Goal: Task Accomplishment & Management: Manage account settings

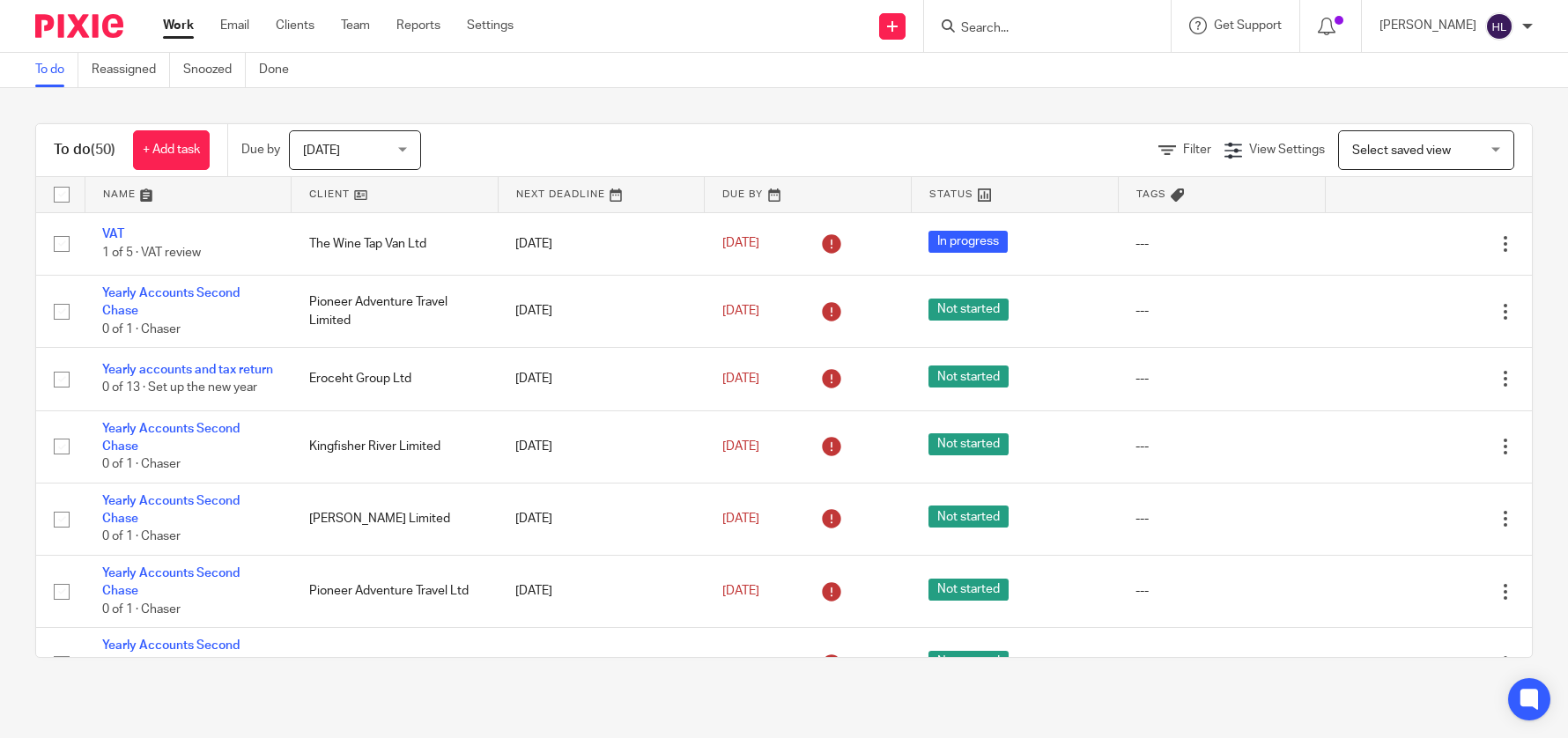
click at [997, 25] on input "Search" at bounding box center [1039, 29] width 159 height 15
type input "strategy crm"
click at [852, 99] on div "To do (50) + Add task Due by Today Today Today Tomorrow This week Next week Thi…" at bounding box center [784, 391] width 1568 height 605
click at [899, 35] on link at bounding box center [892, 26] width 26 height 26
click at [885, 133] on link "Add client" at bounding box center [904, 134] width 108 height 25
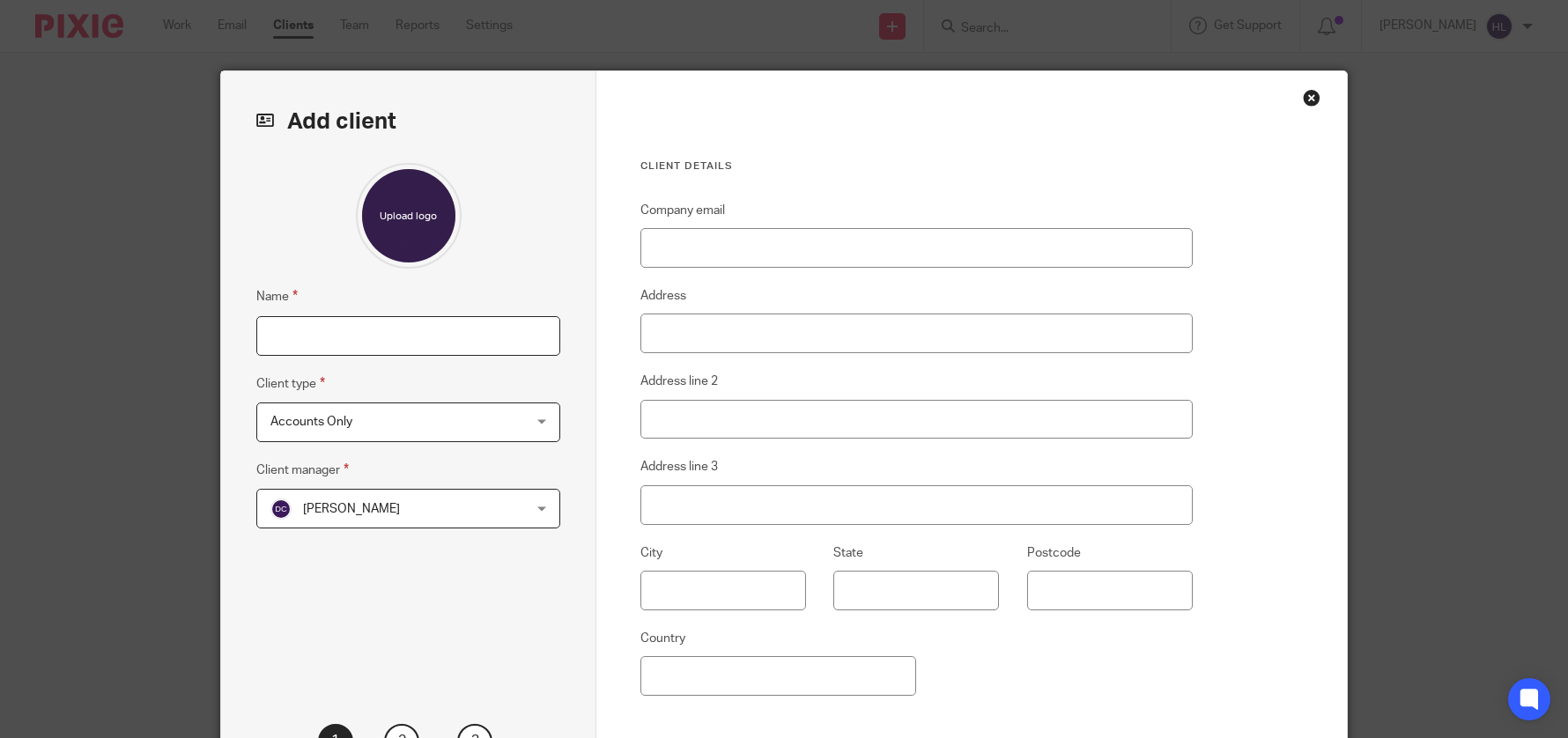
click at [339, 327] on input "Name" at bounding box center [408, 336] width 304 height 40
type input "Strategy CRM"
click at [374, 417] on span "Accounts Only" at bounding box center [386, 422] width 231 height 37
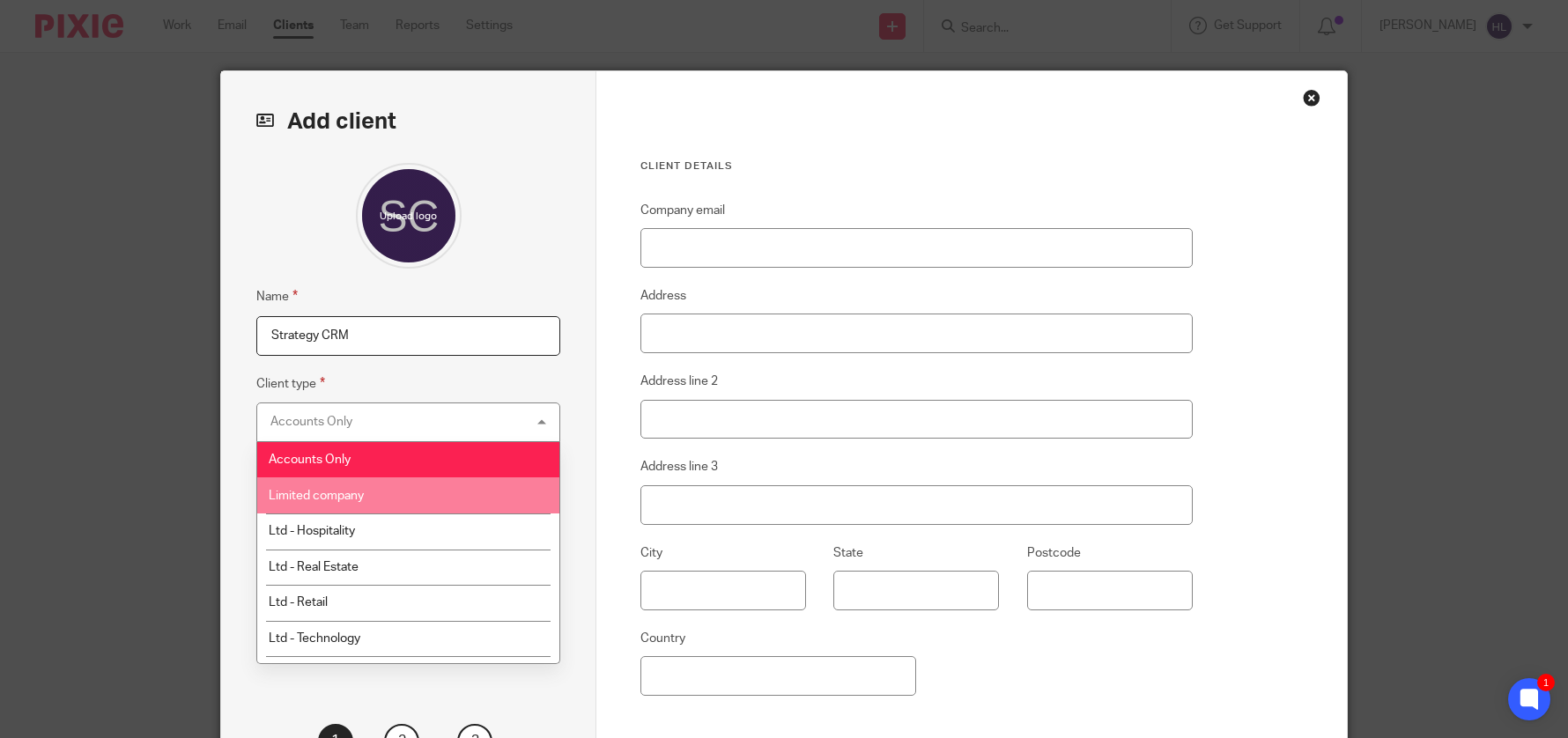
click at [376, 497] on li "Limited company" at bounding box center [408, 495] width 302 height 36
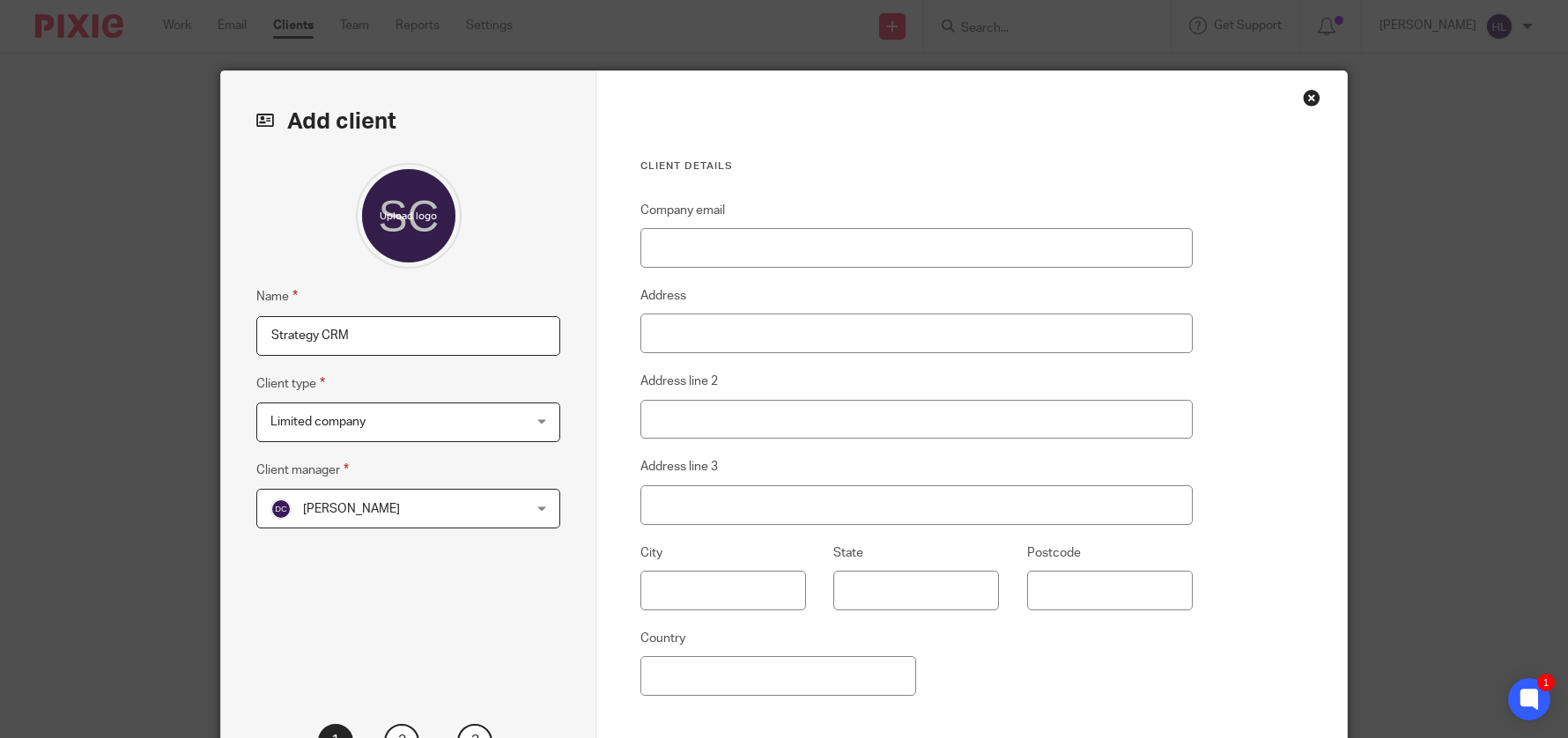
click at [362, 506] on span "[PERSON_NAME]" at bounding box center [351, 509] width 97 height 13
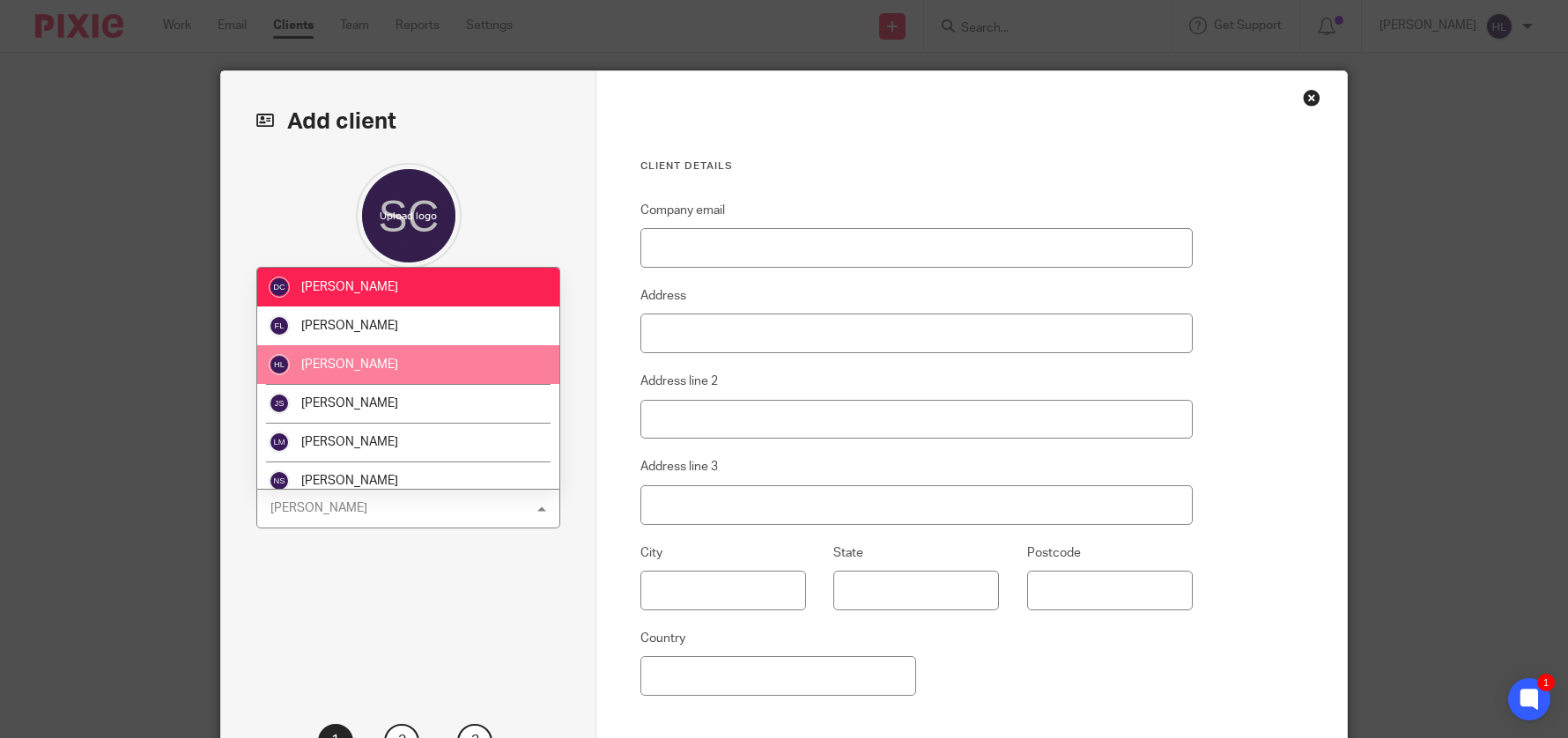
click at [343, 359] on span "[PERSON_NAME]" at bounding box center [349, 365] width 97 height 13
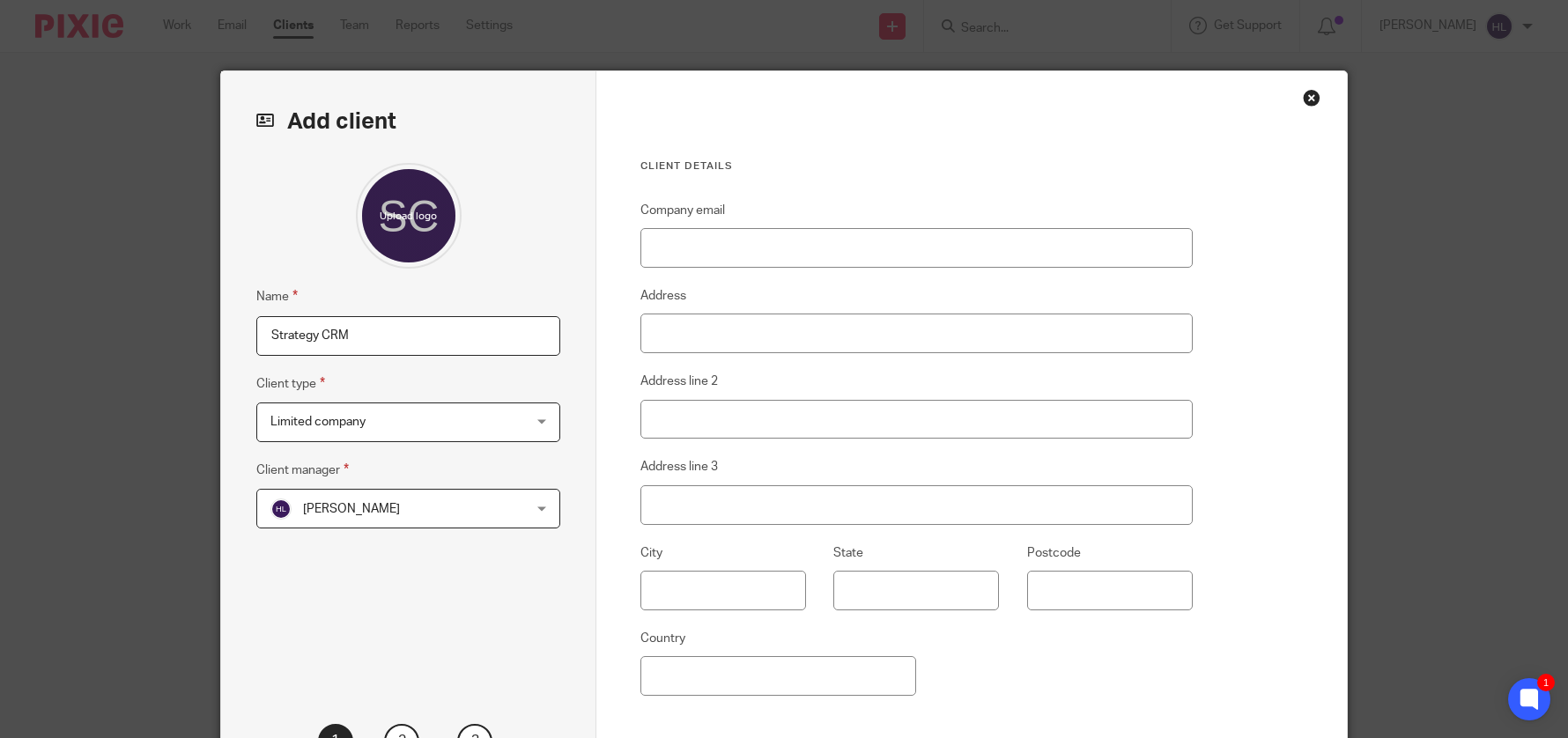
scroll to position [172, 0]
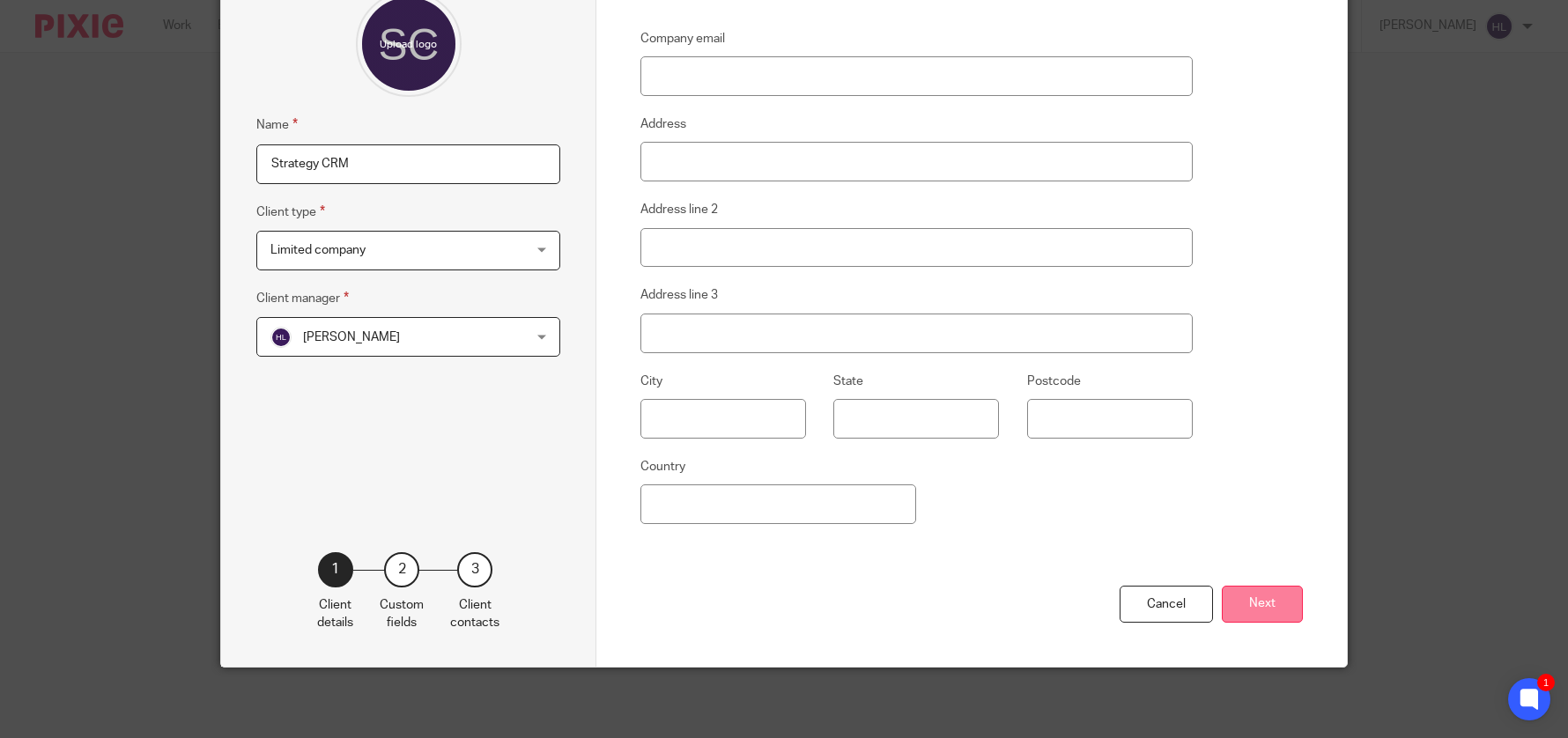
click at [1272, 604] on button "Next" at bounding box center [1262, 605] width 81 height 38
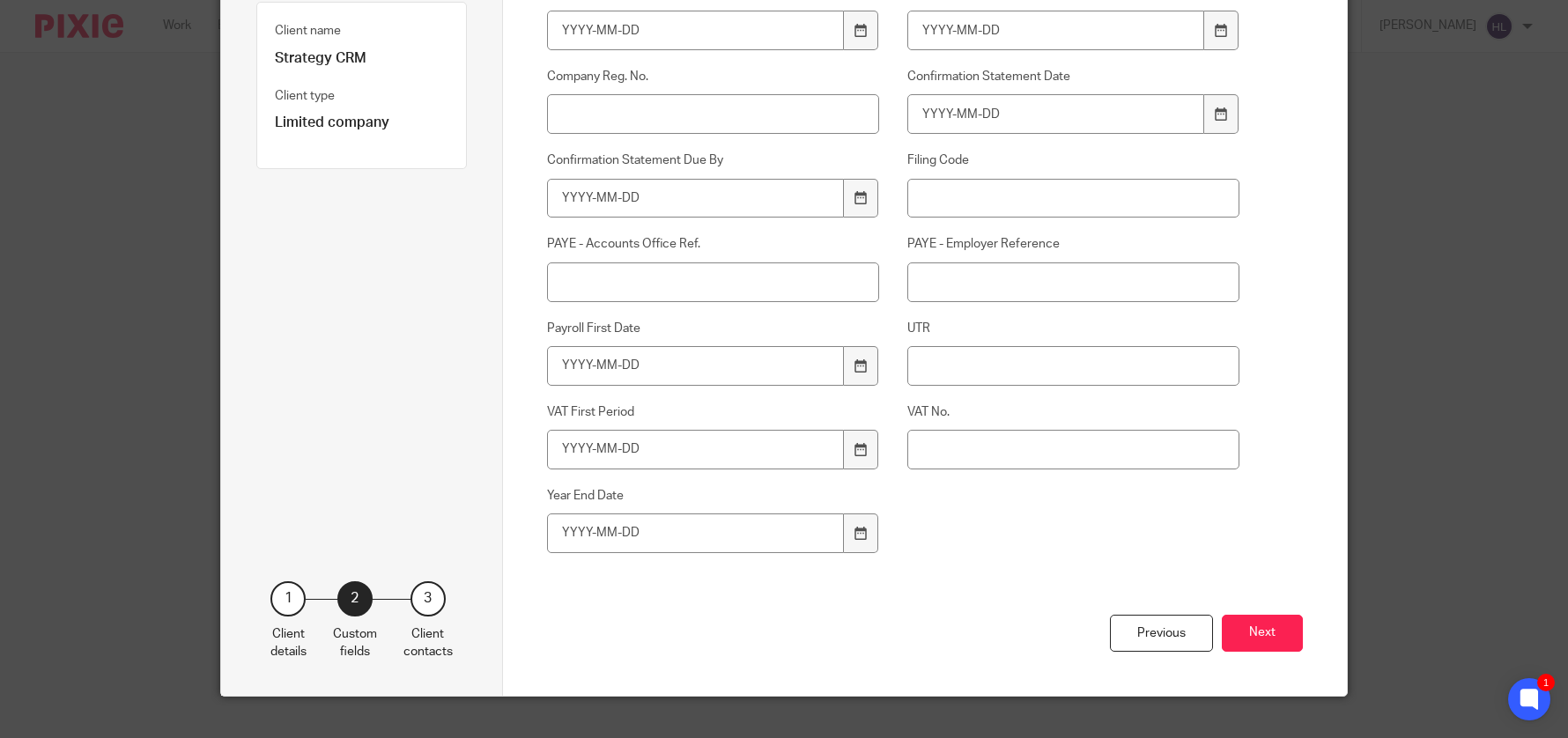
scroll to position [261, 0]
click at [1268, 638] on button "Next" at bounding box center [1262, 633] width 81 height 38
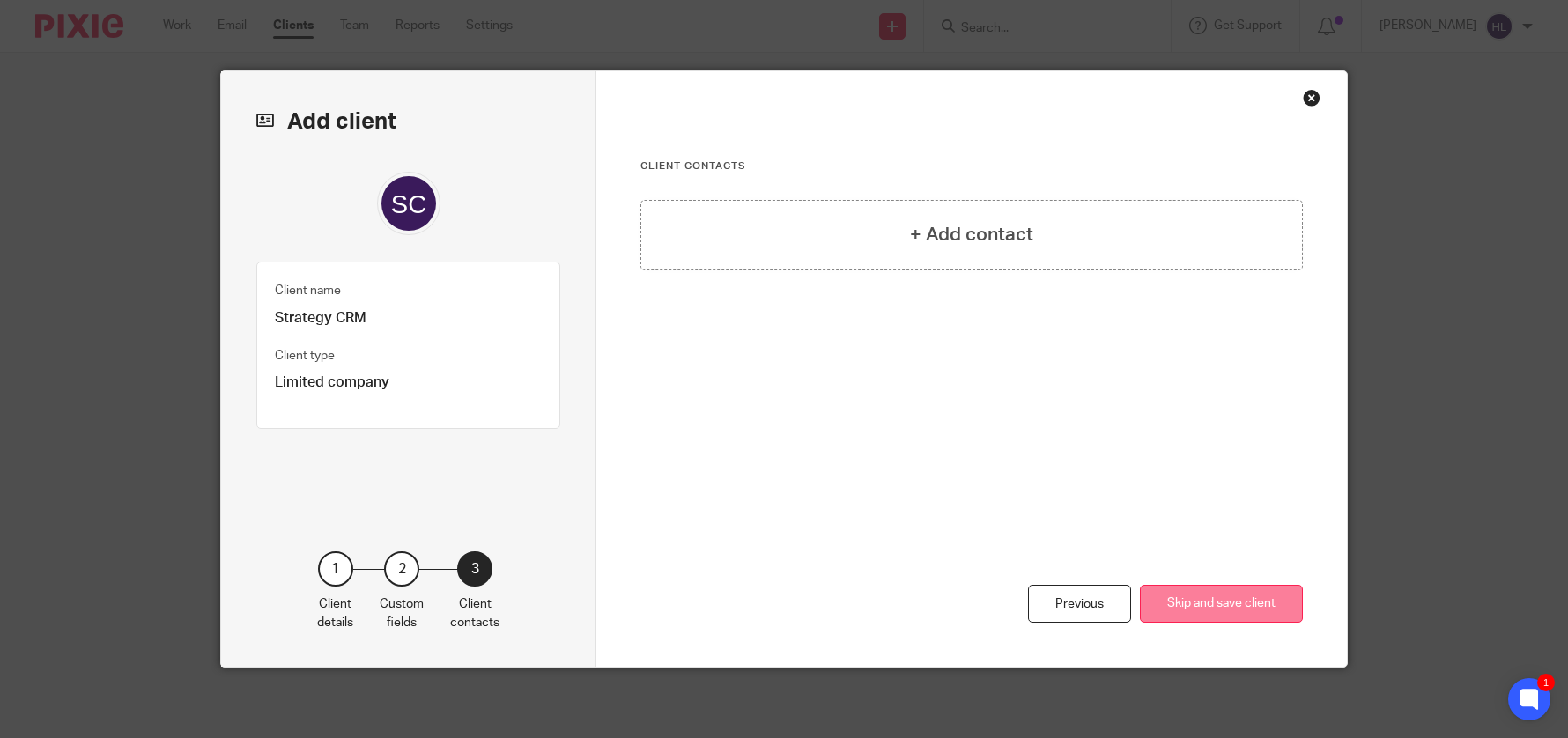
click at [1243, 606] on button "Skip and save client" at bounding box center [1221, 604] width 163 height 38
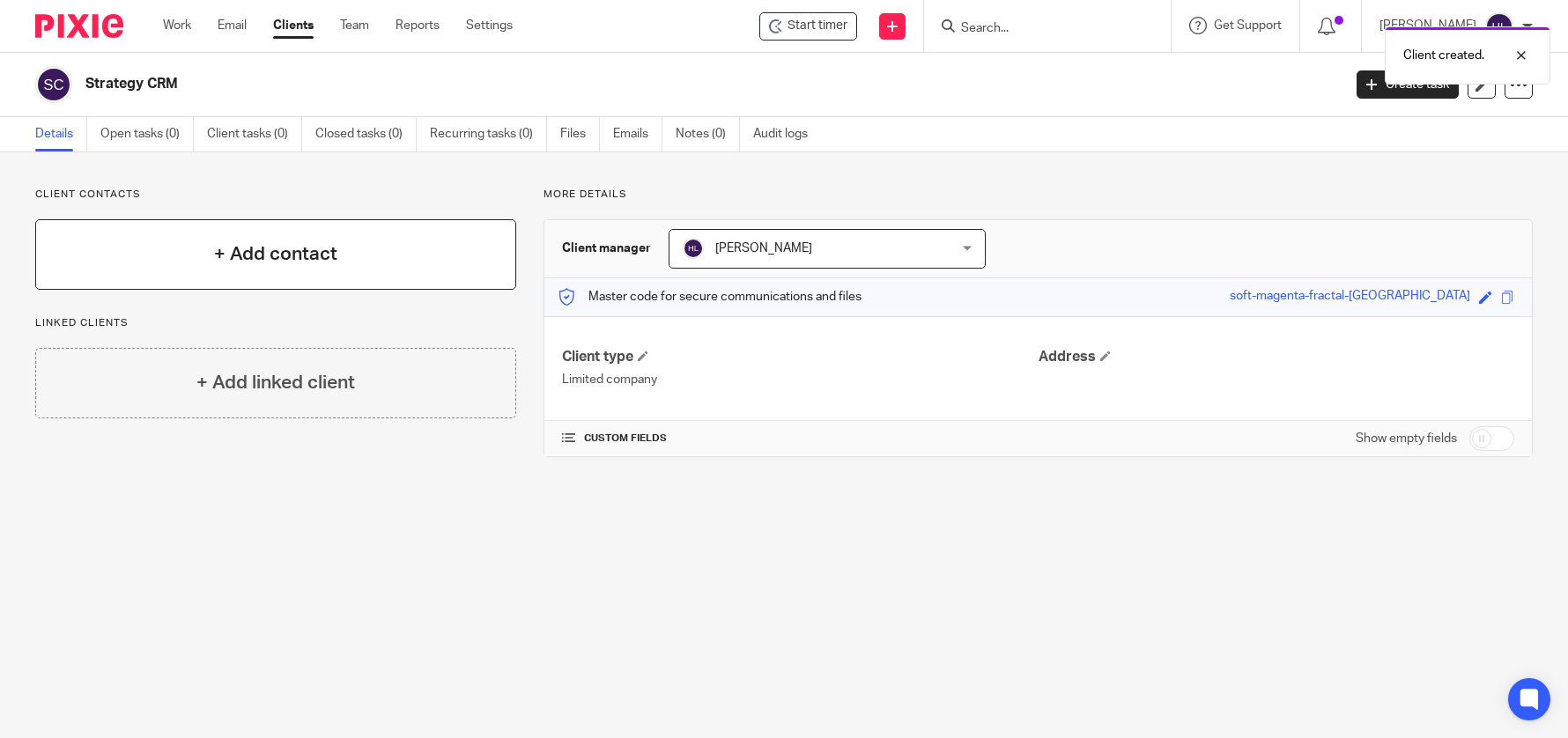
click at [316, 269] on div "+ Add contact" at bounding box center [275, 254] width 481 height 71
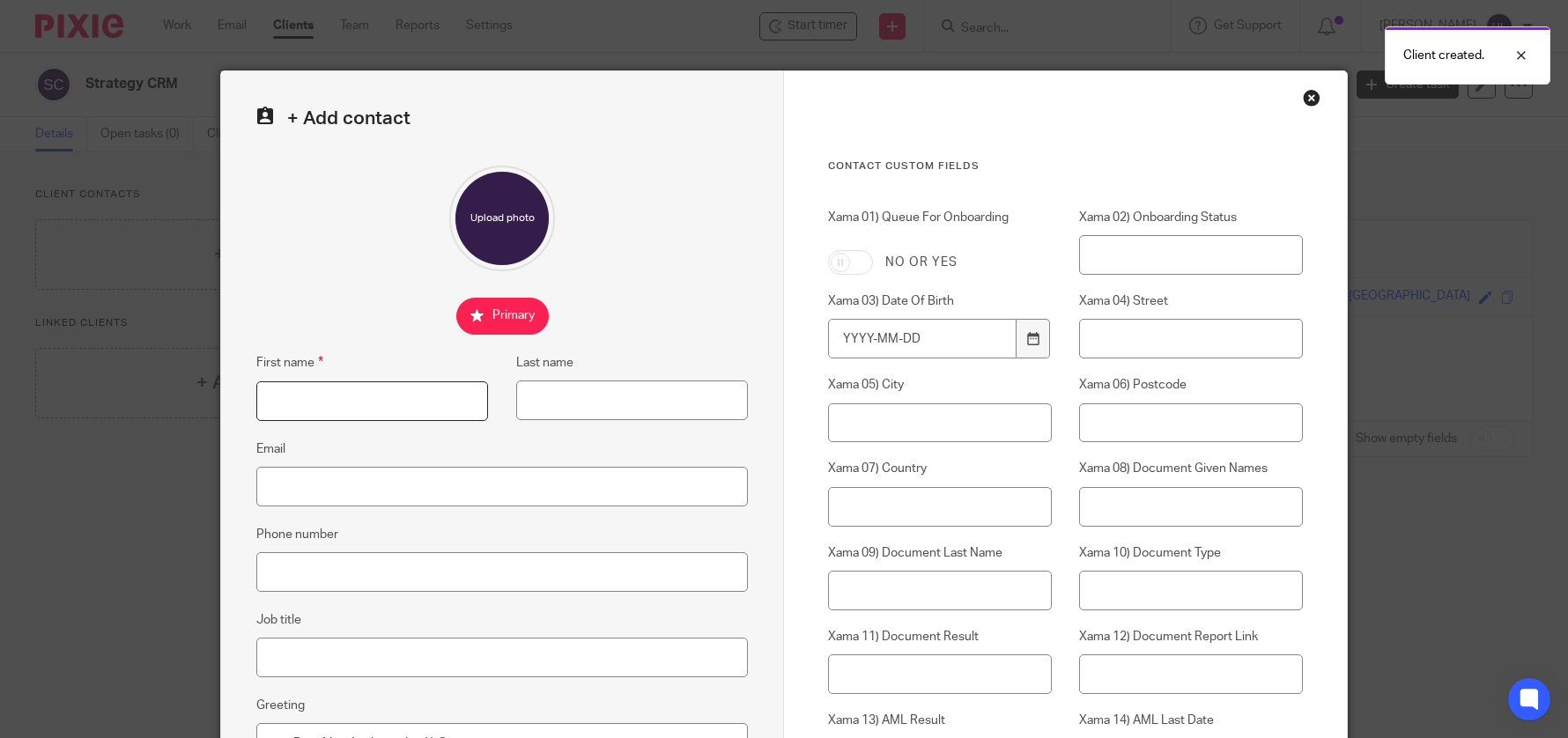
click at [324, 387] on input "First name" at bounding box center [371, 400] width 231 height 40
type input "Adeola"
type input "o"
type input "Sole"
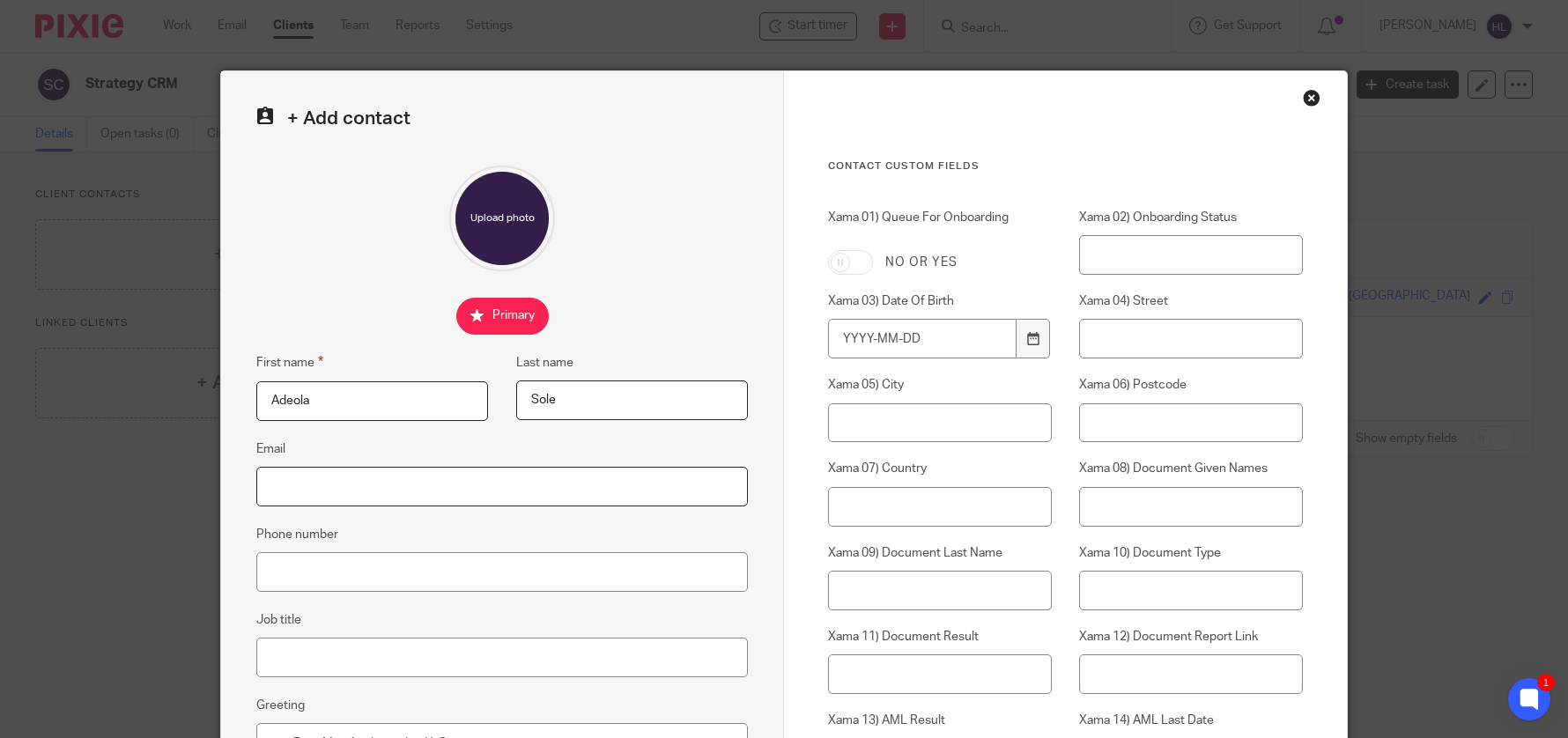
paste input "adeola@leadluxe.agency"
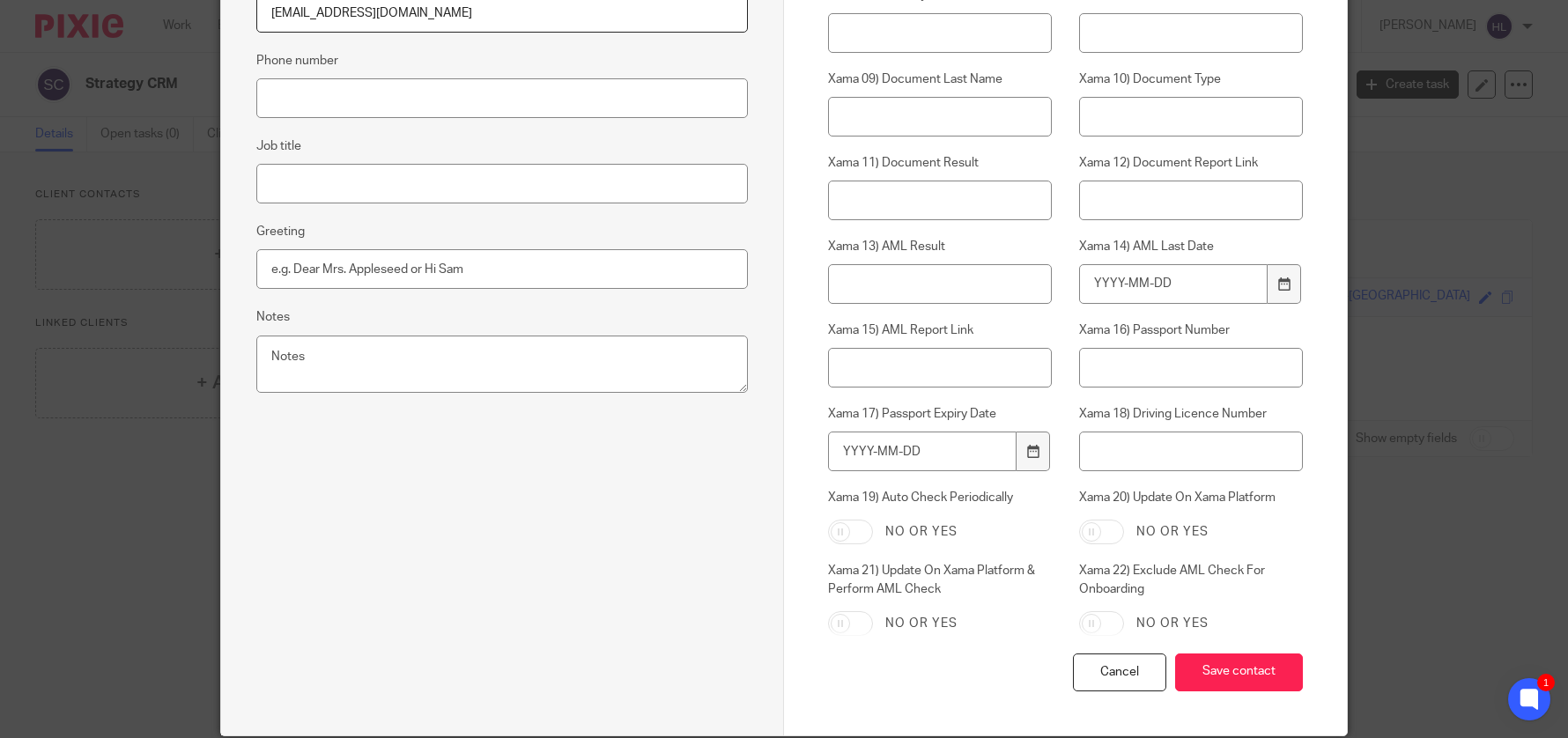
scroll to position [543, 0]
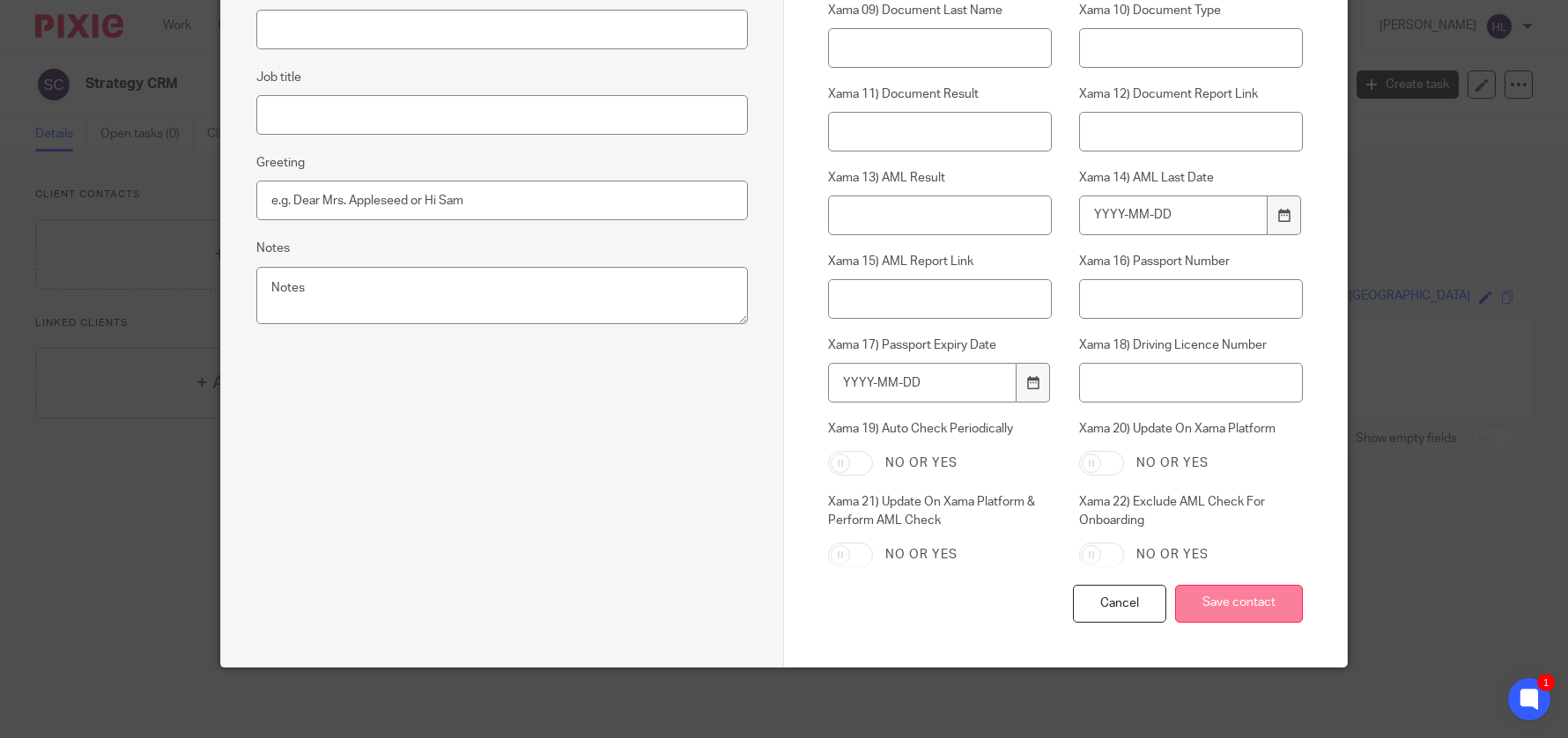
type input "adeola@leadluxe.agency"
click at [1227, 610] on input "Save contact" at bounding box center [1239, 604] width 128 height 38
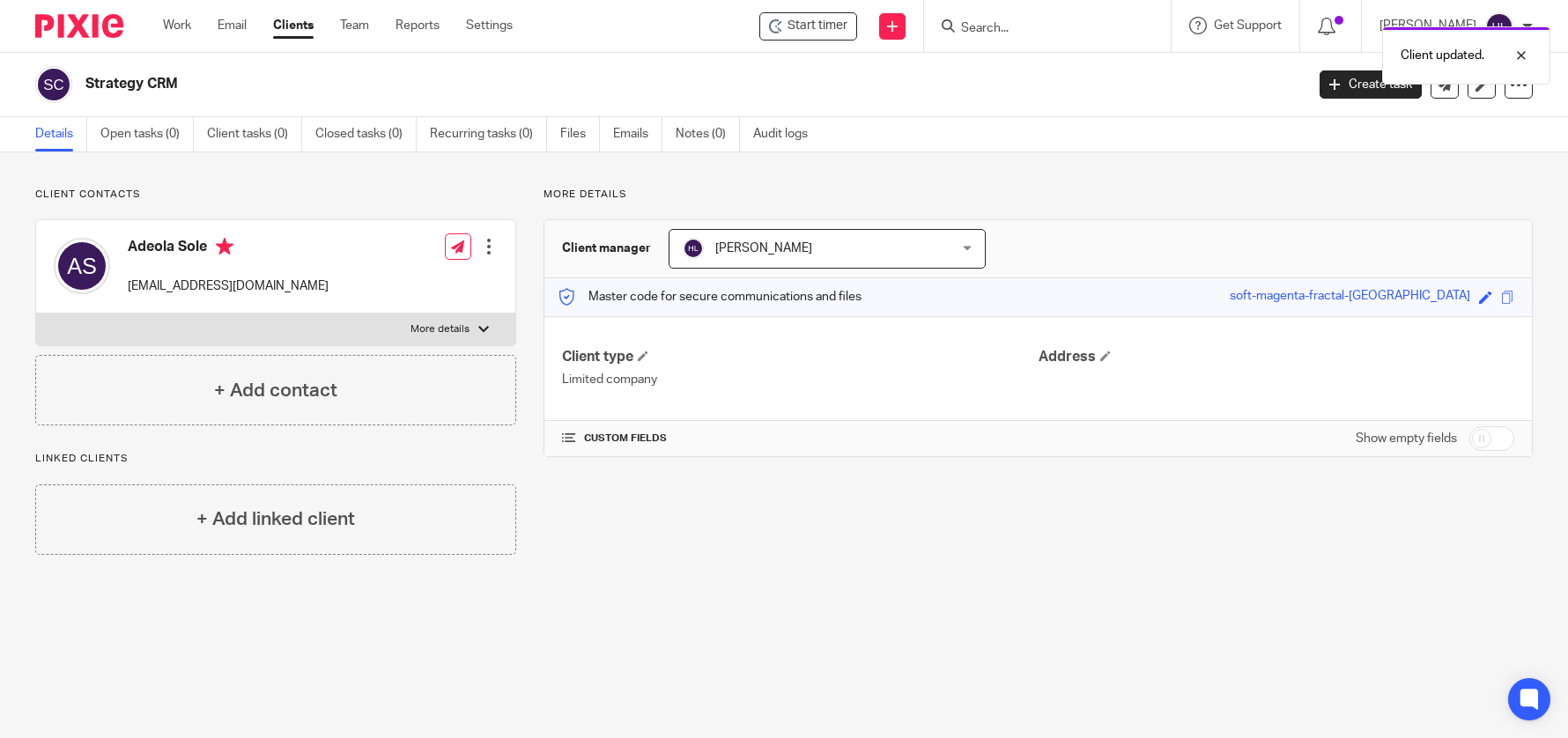
click at [1475, 439] on input "checkbox" at bounding box center [1492, 438] width 44 height 24
checkbox input "true"
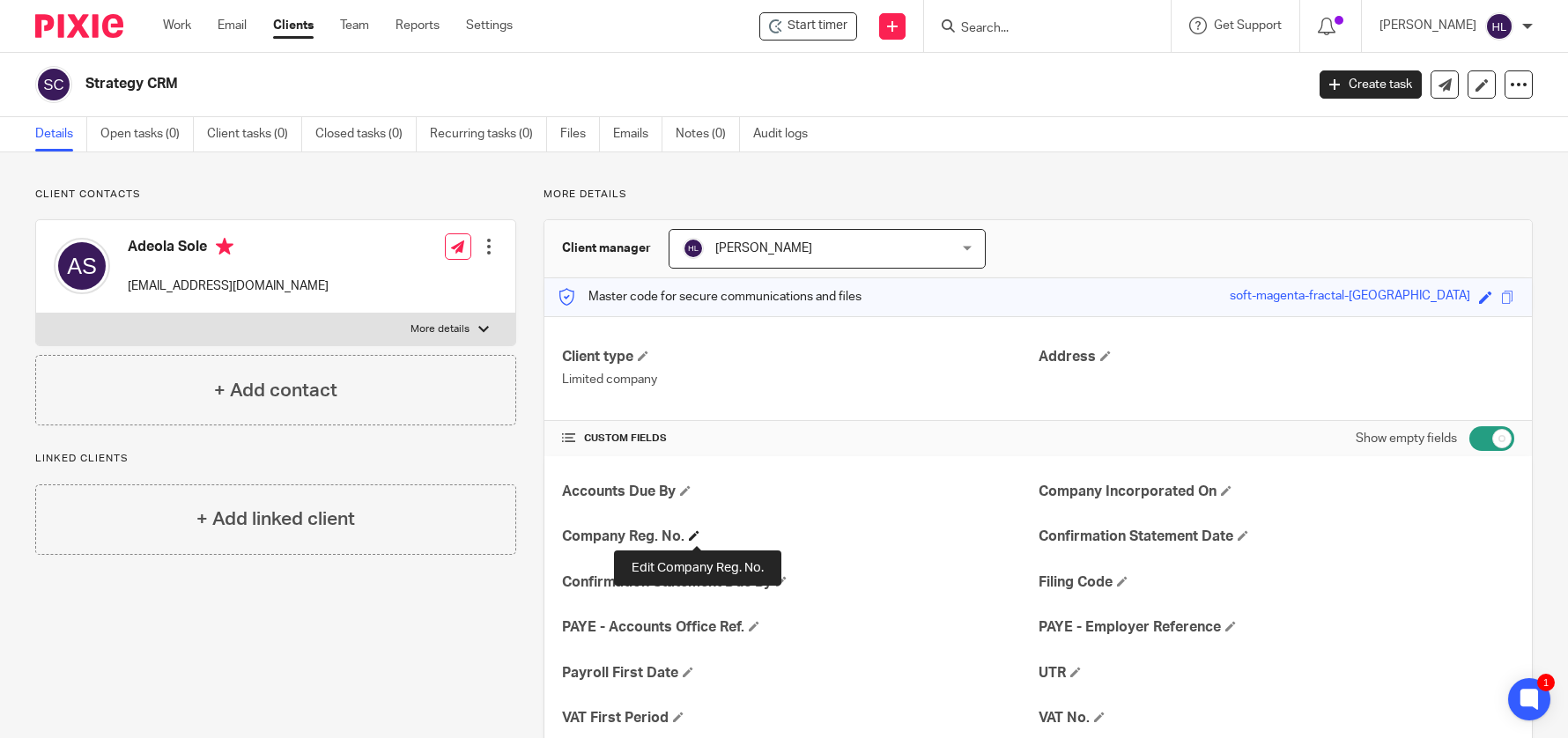
click at [695, 534] on span at bounding box center [694, 535] width 11 height 11
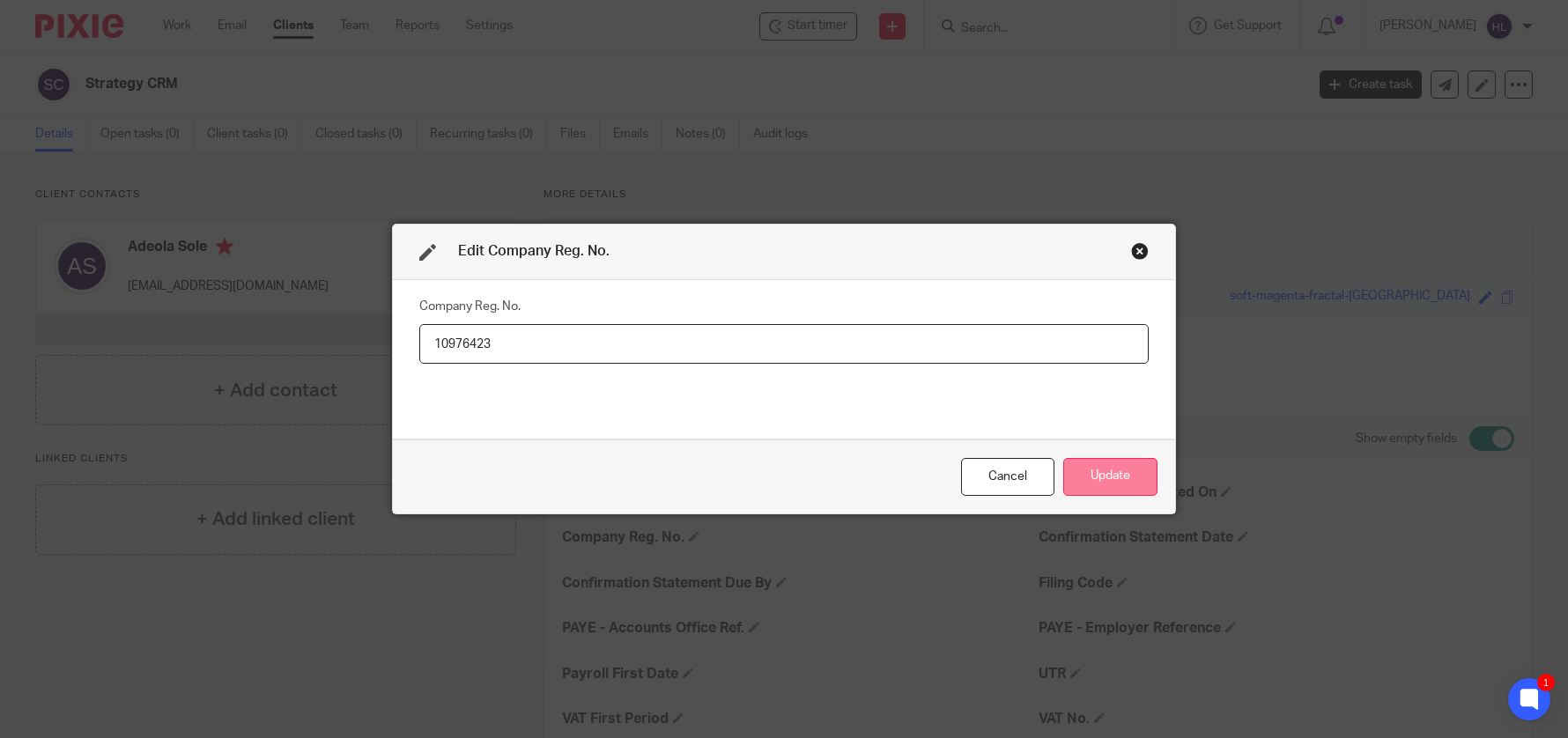
type input "10976423"
click at [1152, 476] on button "Update" at bounding box center [1109, 477] width 94 height 38
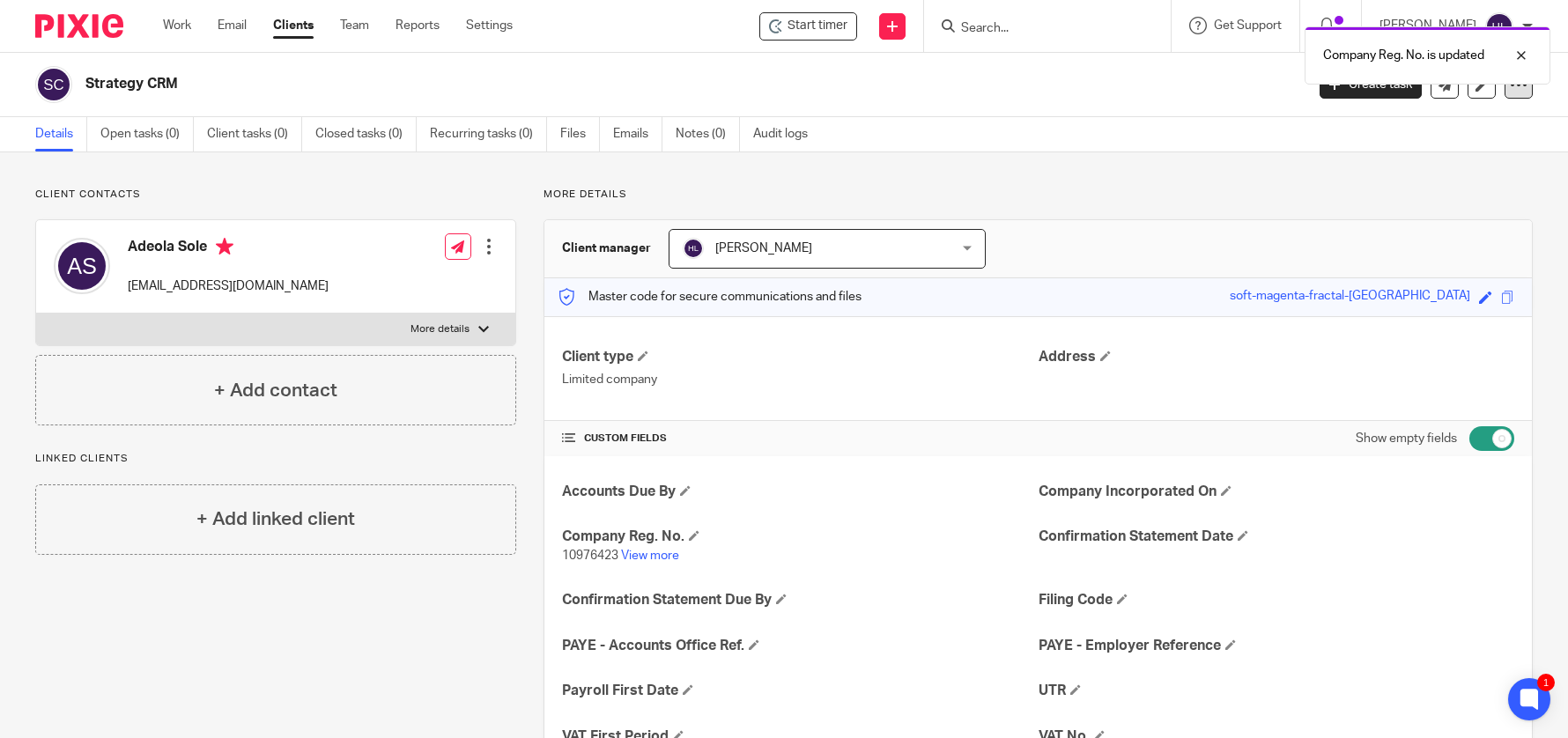
click at [1515, 93] on icon at bounding box center [1519, 84] width 17 height 17
click at [1430, 132] on link "Update from Companies House" at bounding box center [1422, 129] width 194 height 25
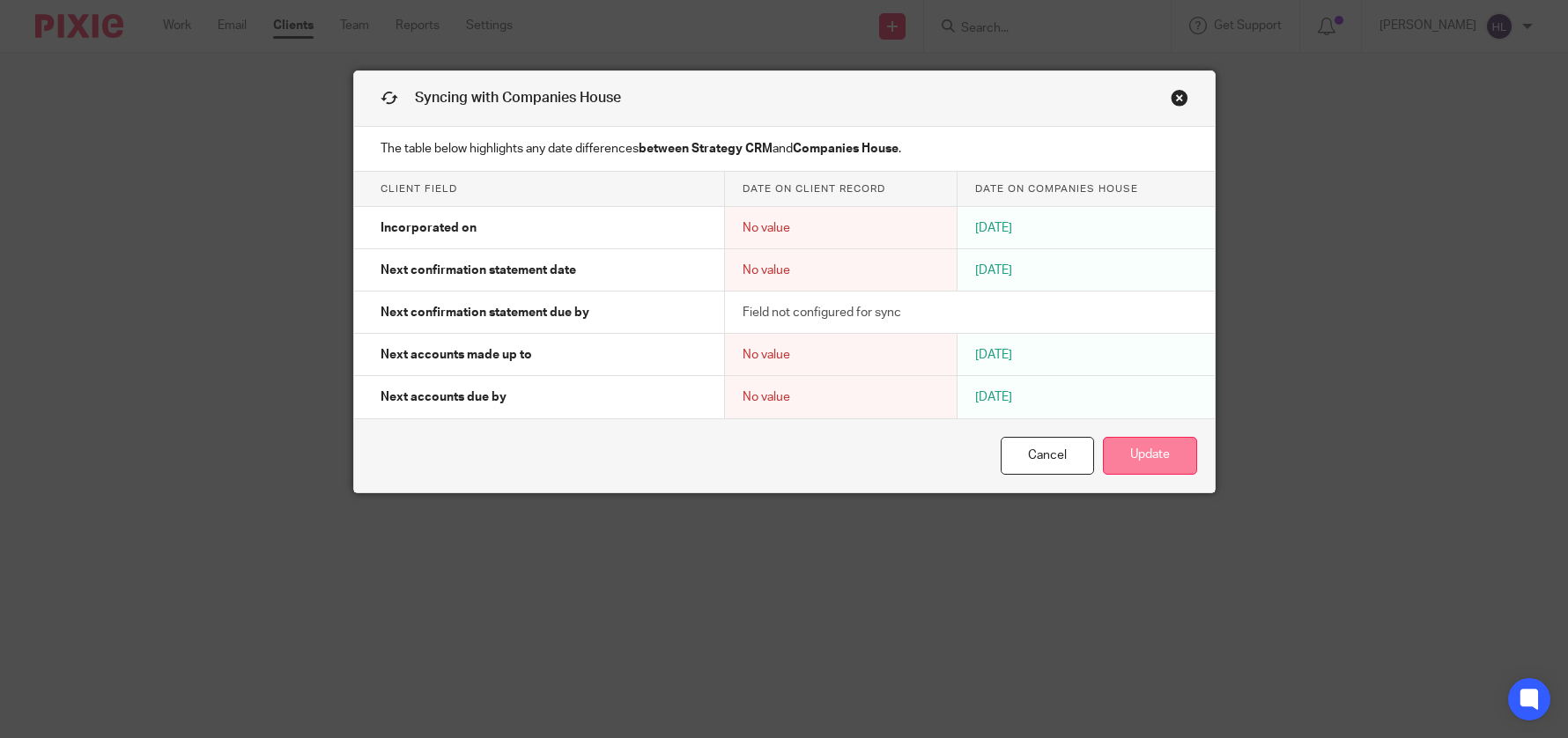
click at [1154, 458] on button "Update" at bounding box center [1149, 456] width 94 height 38
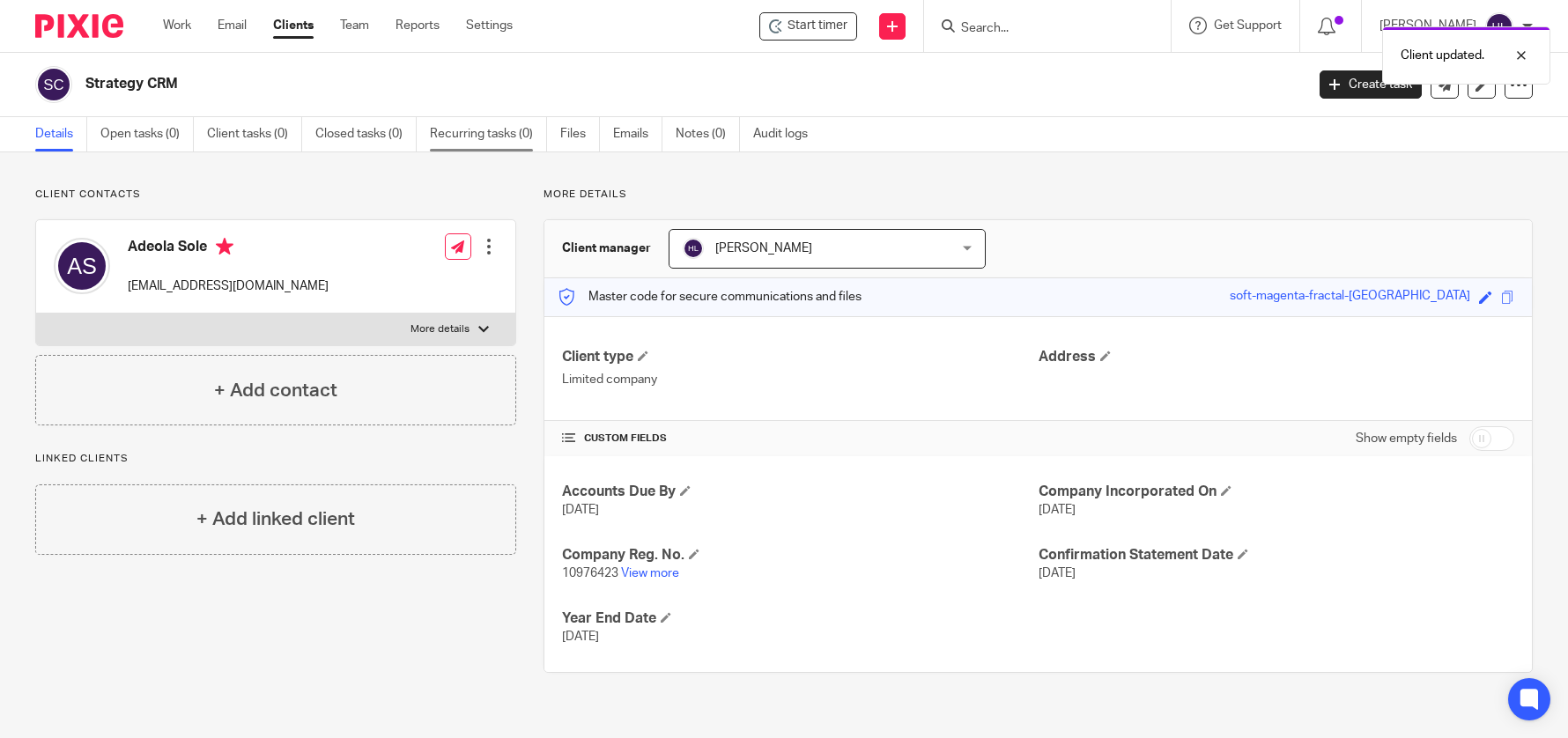
click at [520, 131] on link "Recurring tasks (0)" at bounding box center [488, 134] width 117 height 35
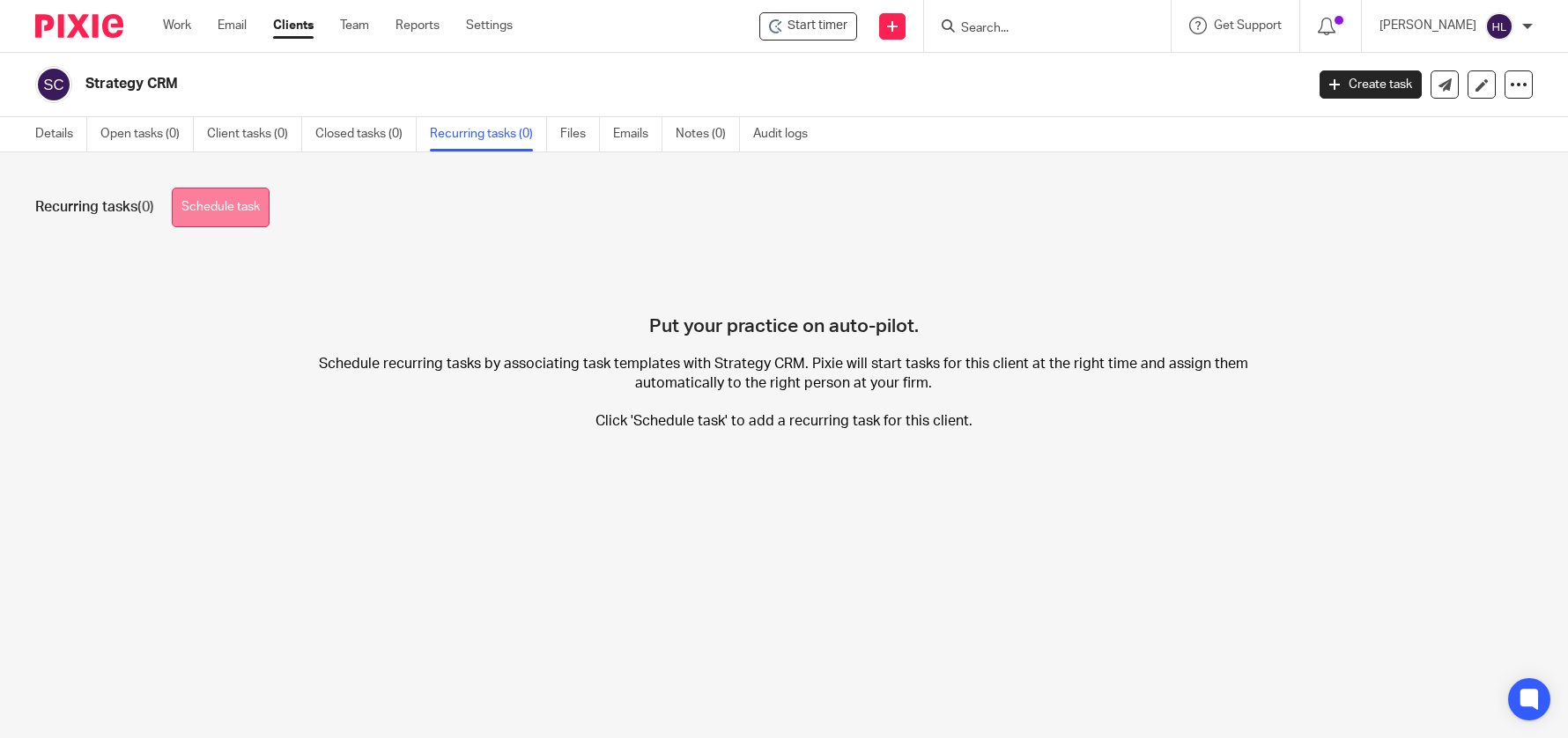
click at [251, 229] on div "Recurring tasks (0) Schedule task Put your practice on auto-pilot. Schedule rec…" at bounding box center [784, 322] width 1568 height 339
click at [251, 218] on link "Schedule task" at bounding box center [221, 207] width 98 height 40
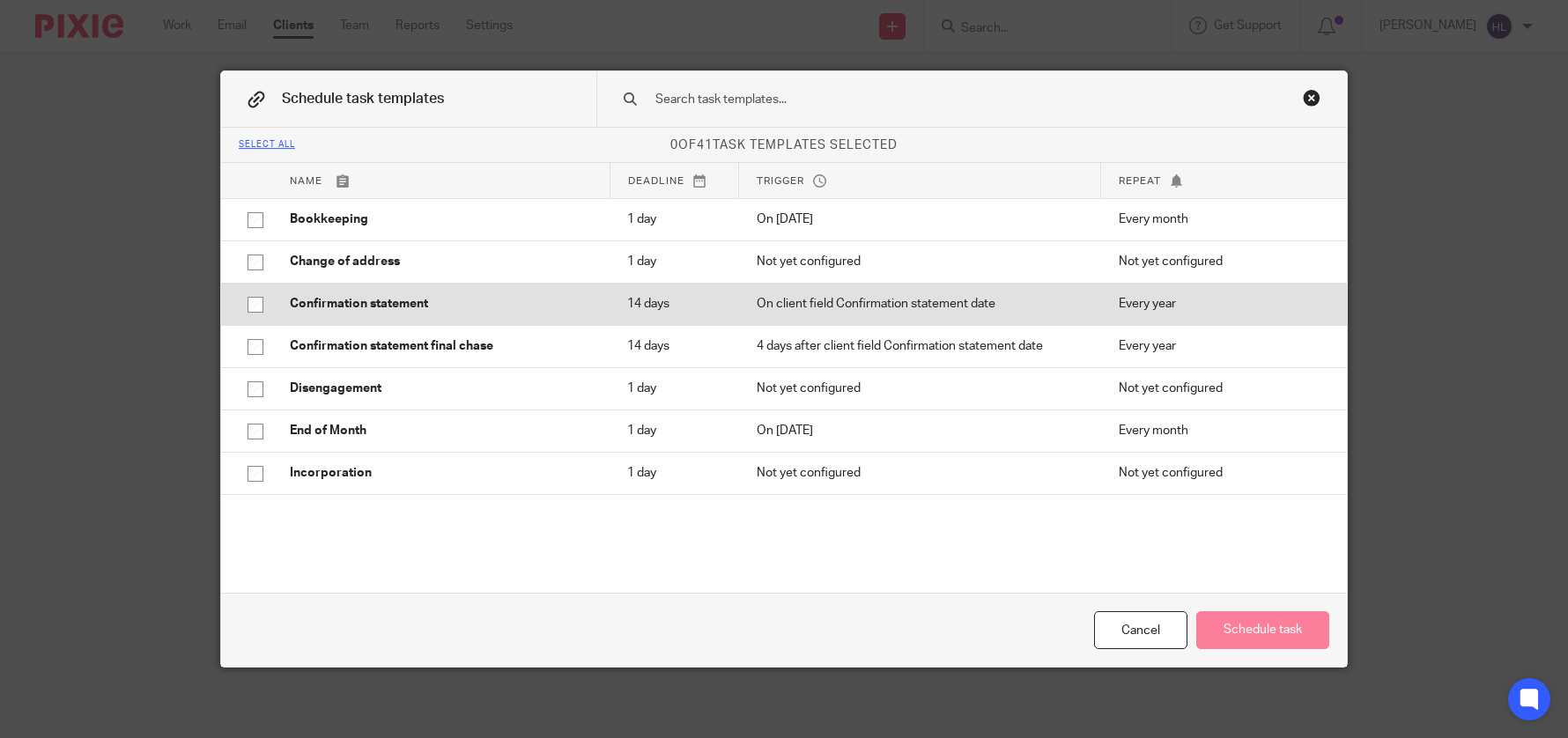
click at [290, 309] on p "Confirmation statement" at bounding box center [441, 304] width 302 height 17
checkbox input "true"
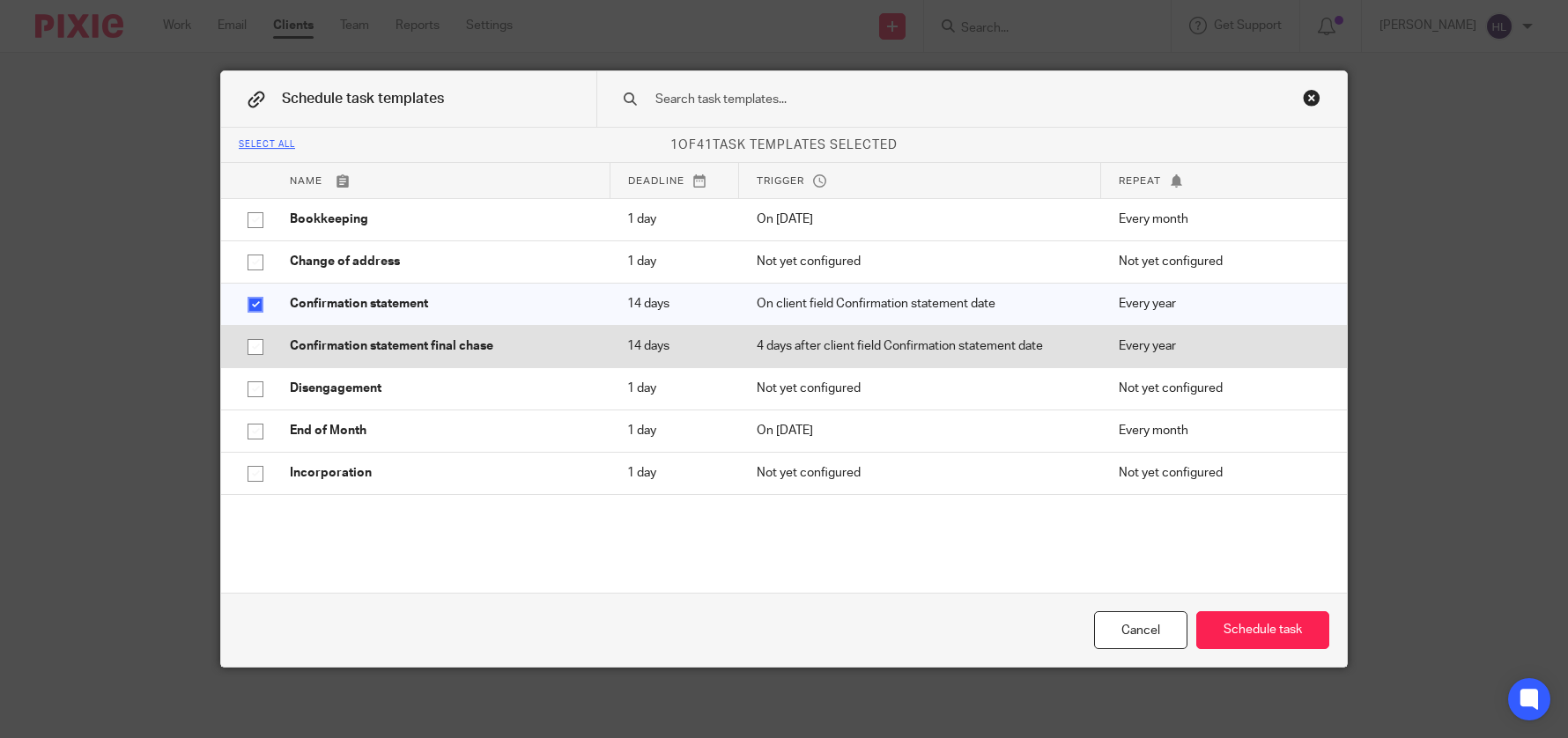
click at [294, 334] on td "Confirmation statement final chase" at bounding box center [440, 346] width 338 height 43
checkbox input "true"
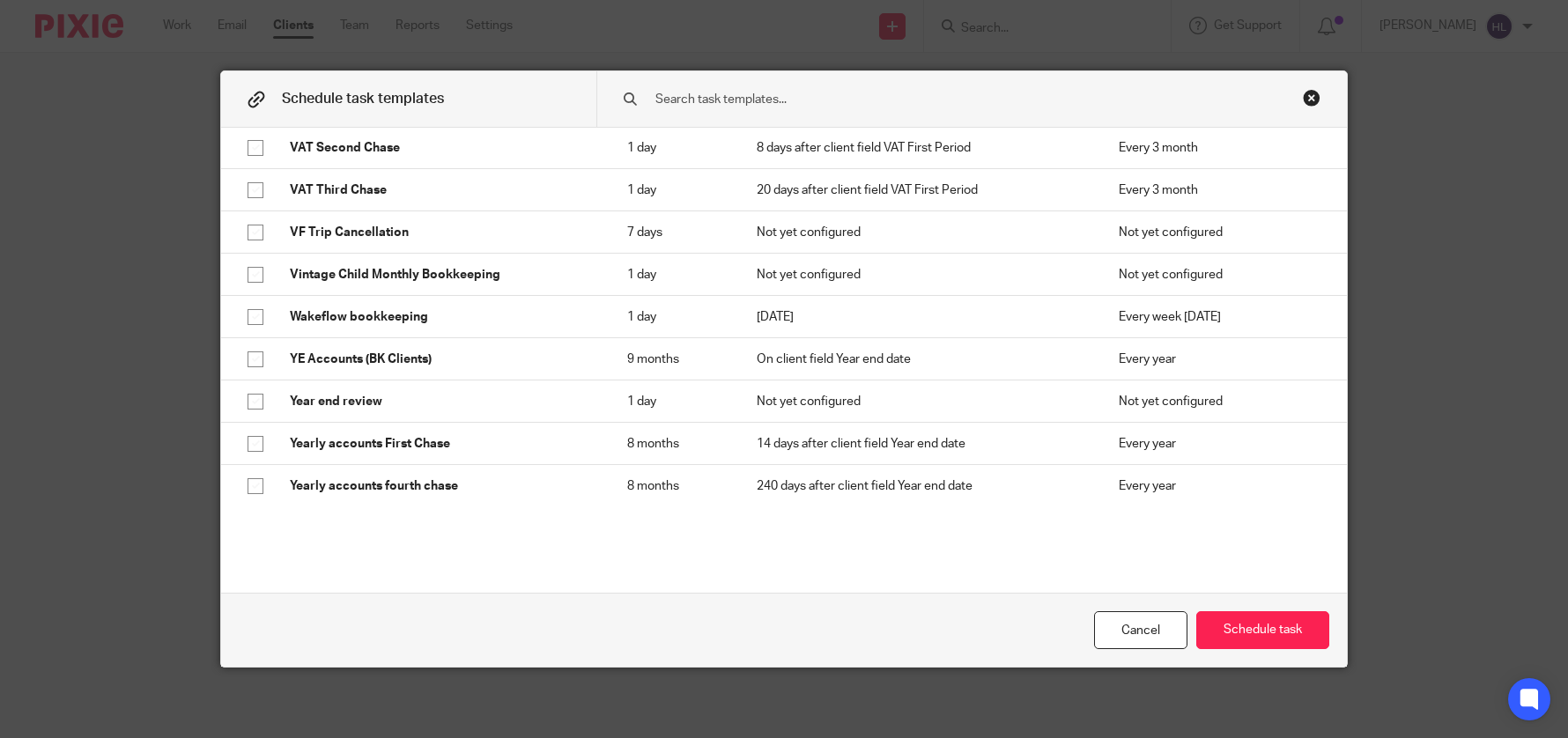
scroll to position [1459, 0]
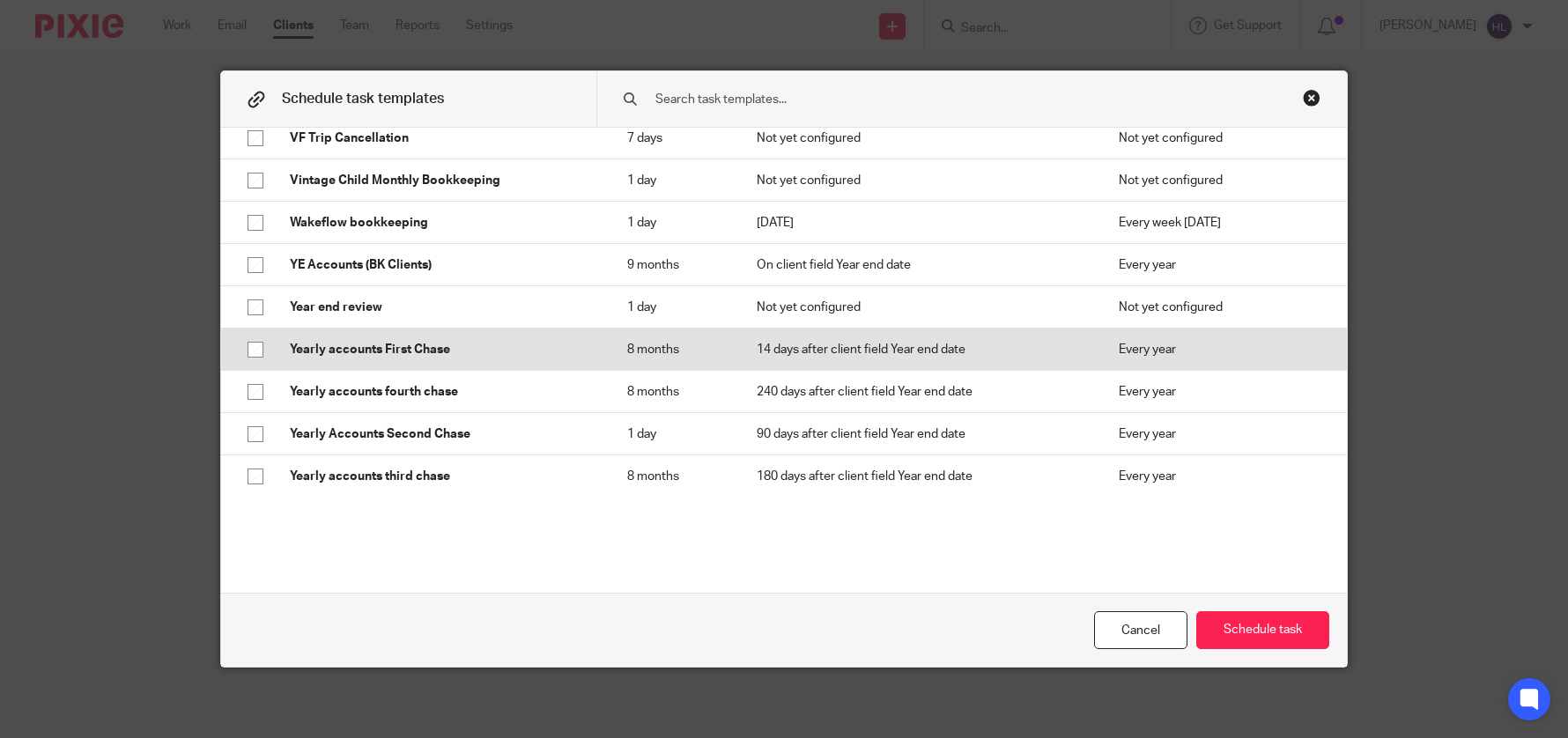
click at [327, 350] on p "Yearly accounts First Chase" at bounding box center [441, 349] width 302 height 17
checkbox input "true"
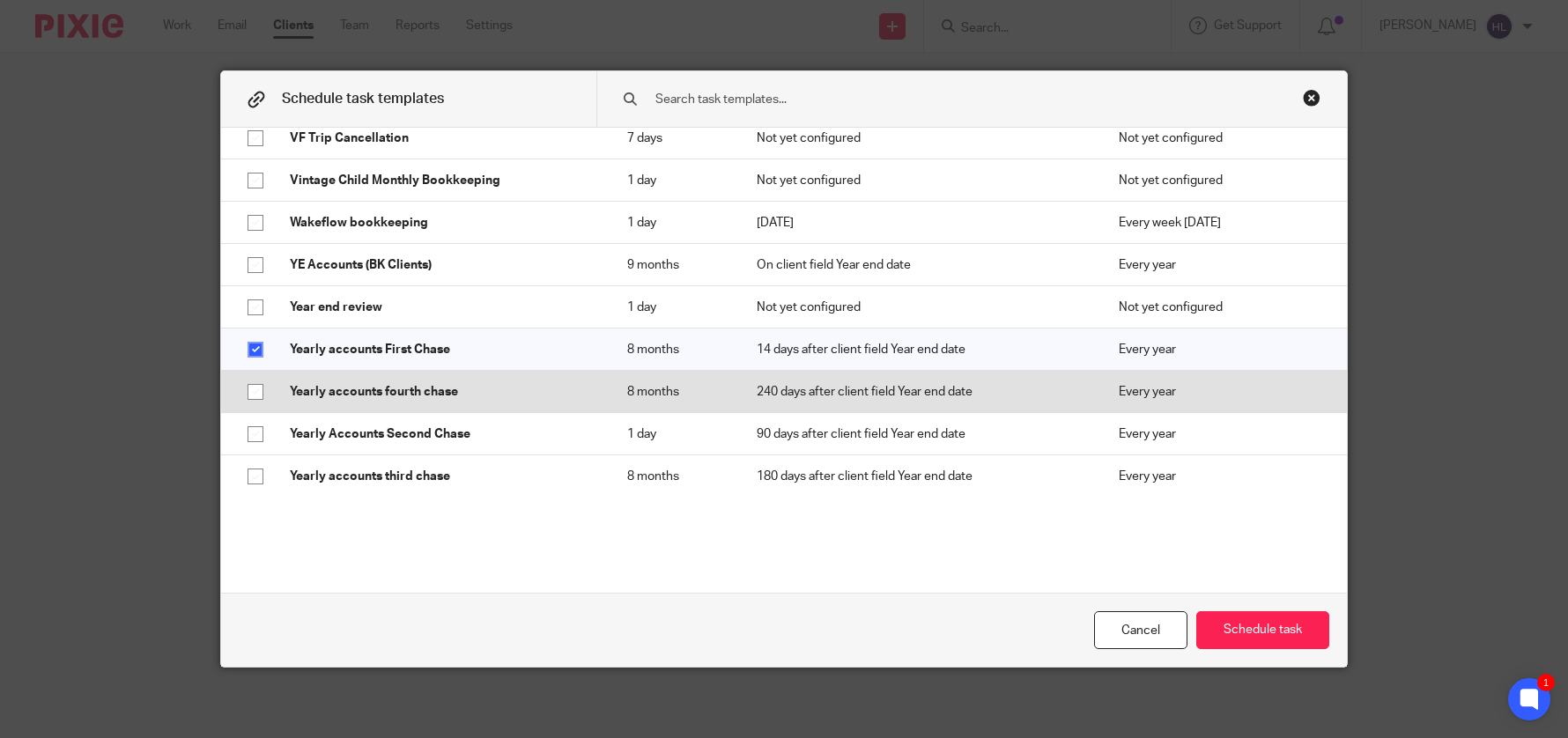
click at [334, 386] on p "Yearly accounts fourth chase" at bounding box center [441, 392] width 302 height 17
checkbox input "true"
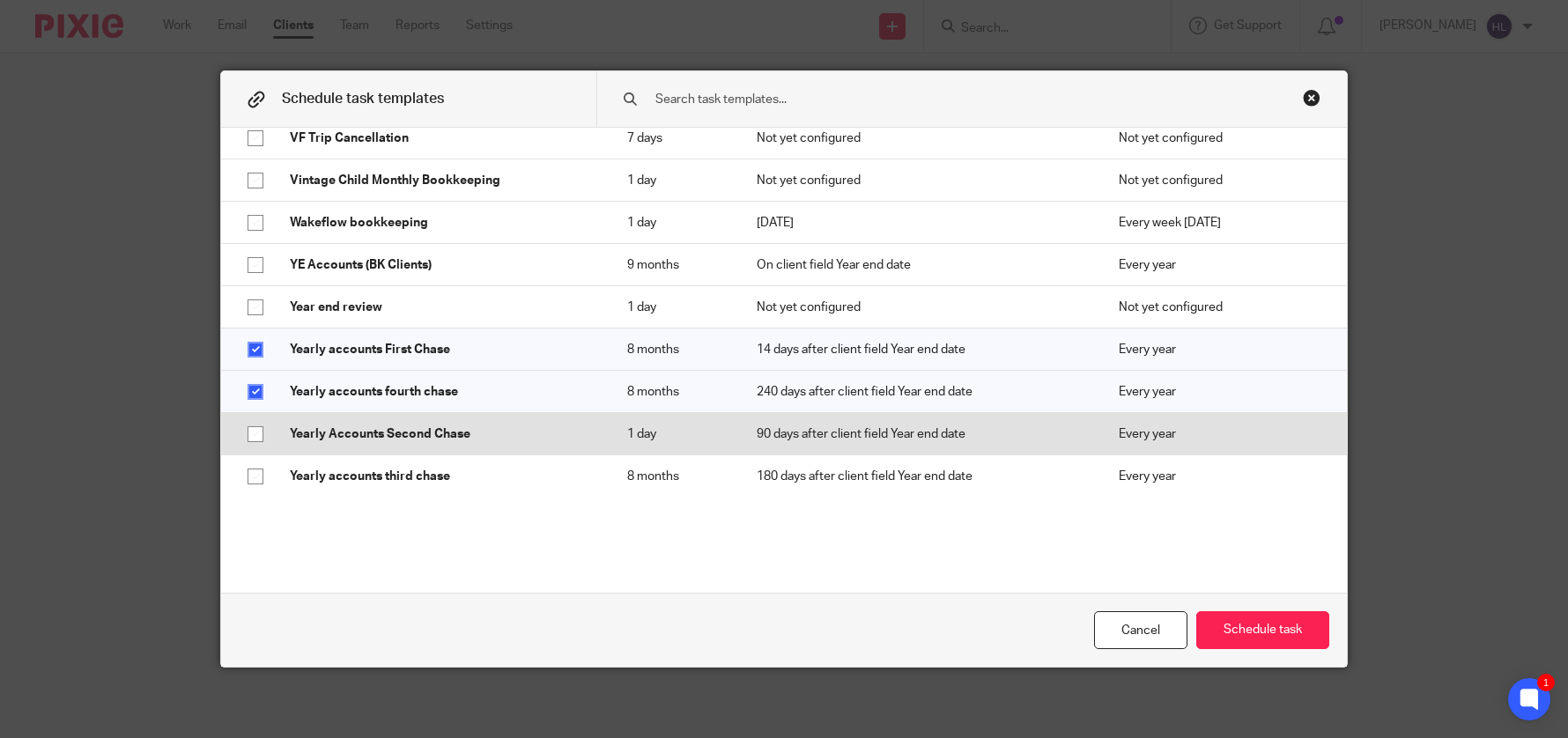
click at [335, 432] on p "Yearly Accounts Second Chase" at bounding box center [441, 434] width 302 height 17
checkbox input "true"
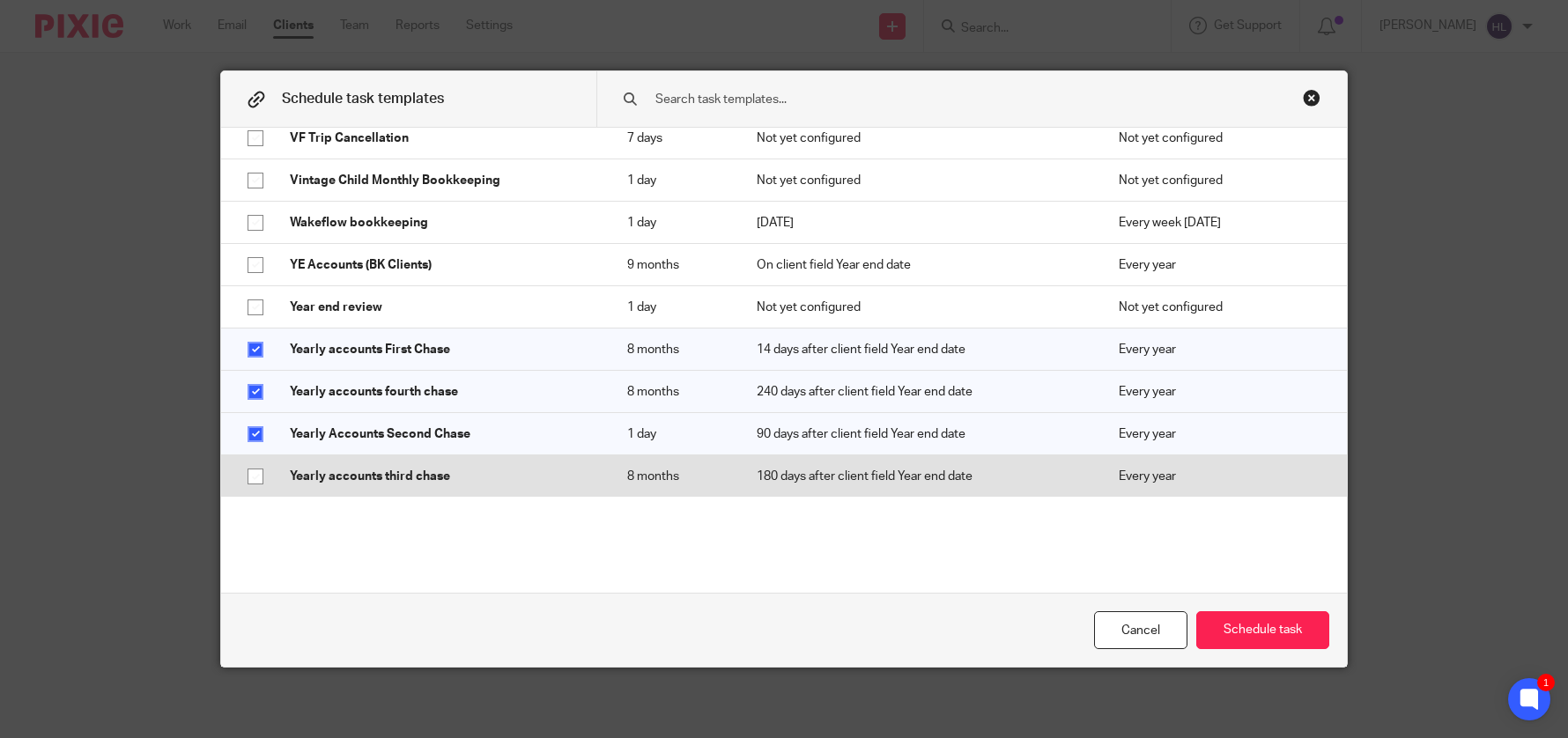
click at [337, 465] on td "Yearly accounts third chase" at bounding box center [440, 477] width 338 height 43
checkbox input "true"
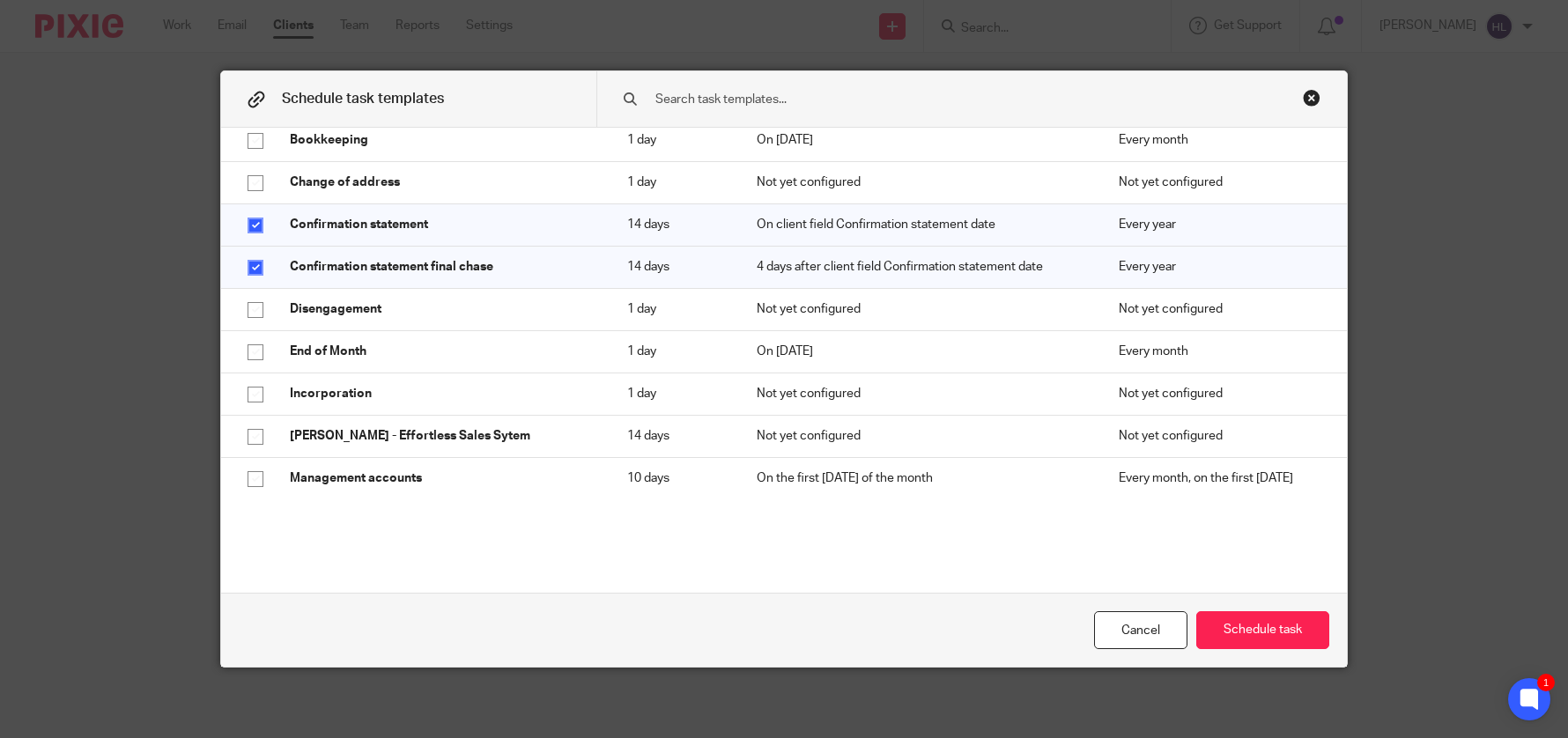
scroll to position [0, 0]
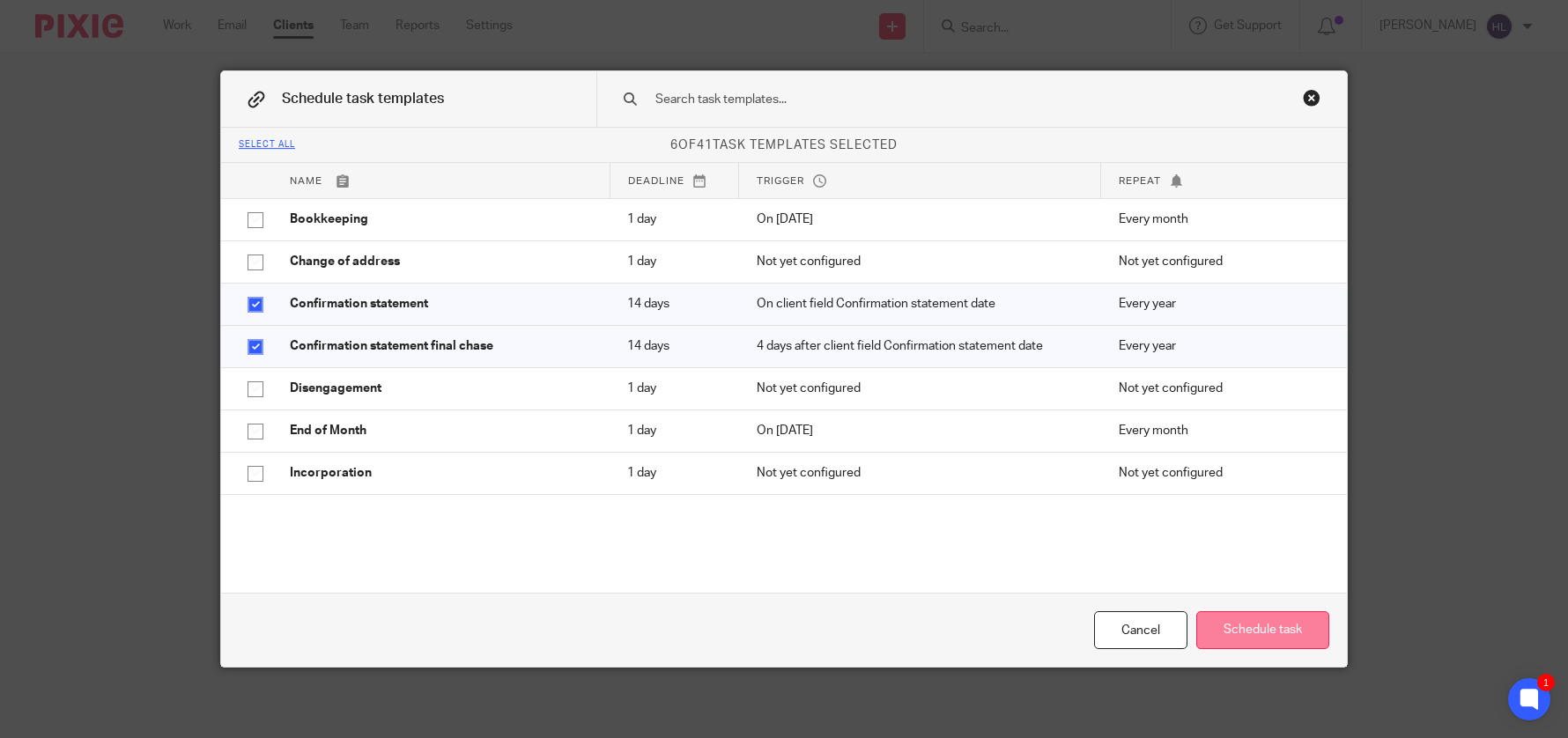
click at [1255, 621] on button "Schedule task" at bounding box center [1262, 630] width 133 height 38
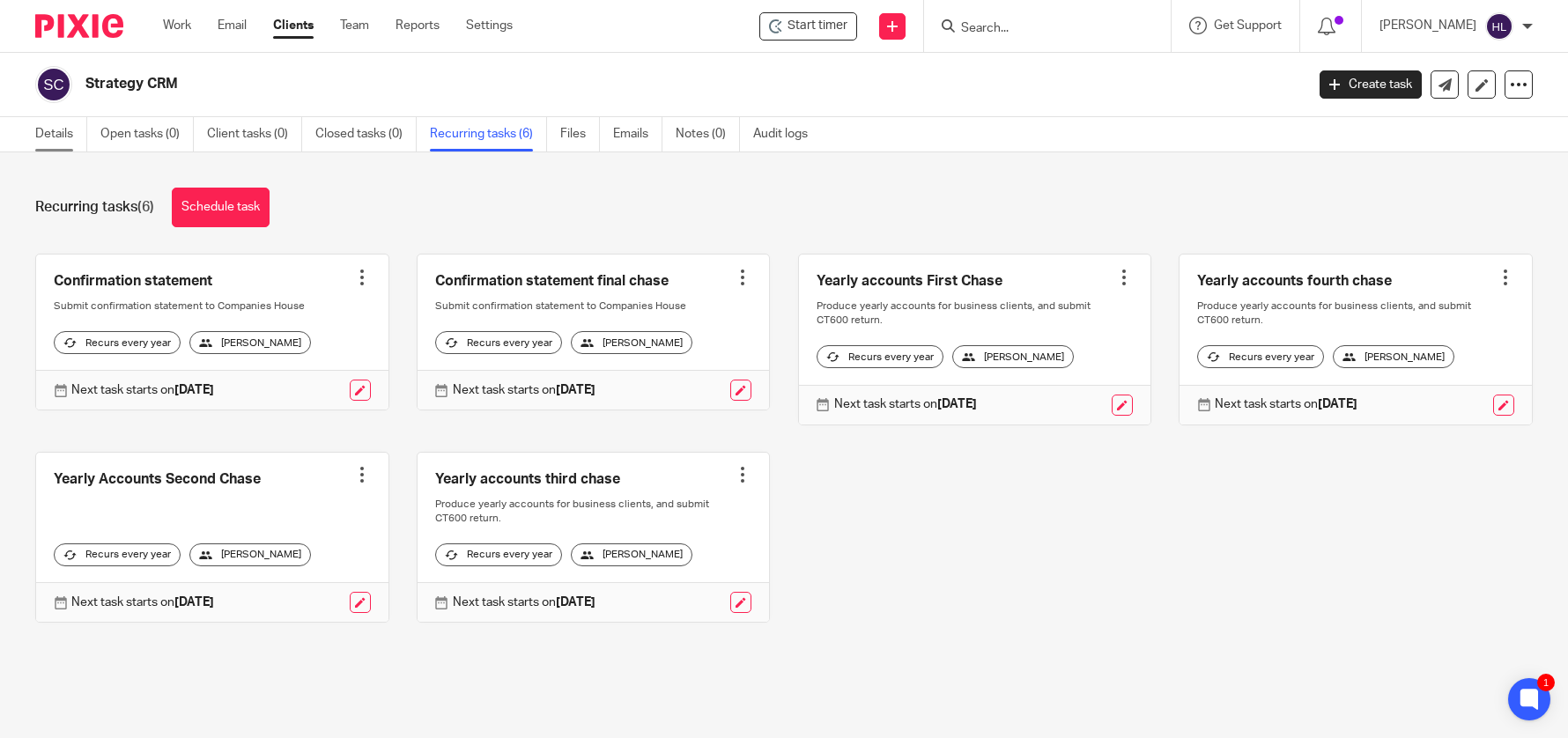
click at [46, 135] on link "Details" at bounding box center [61, 134] width 52 height 35
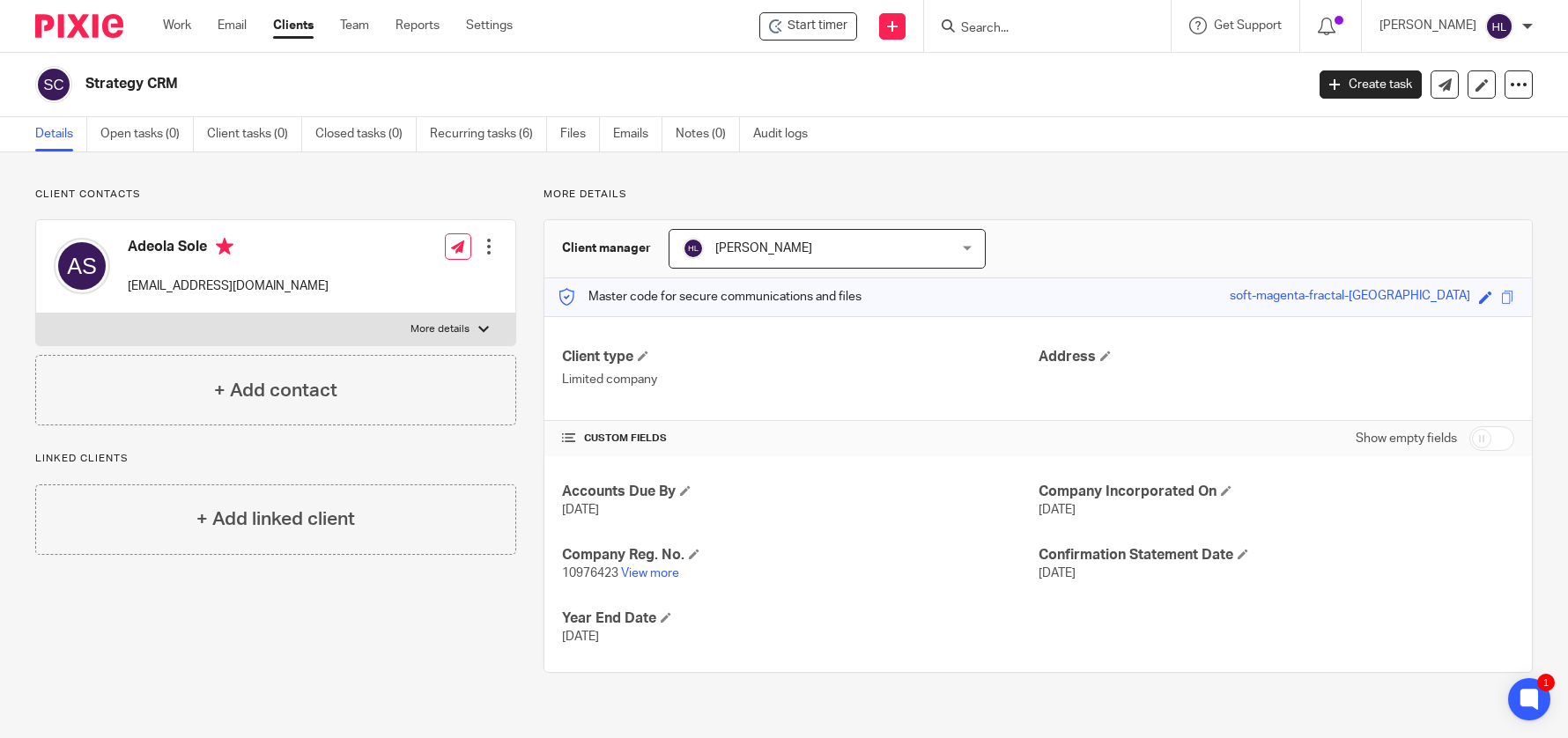
click at [1482, 440] on input "checkbox" at bounding box center [1492, 438] width 44 height 24
checkbox input "true"
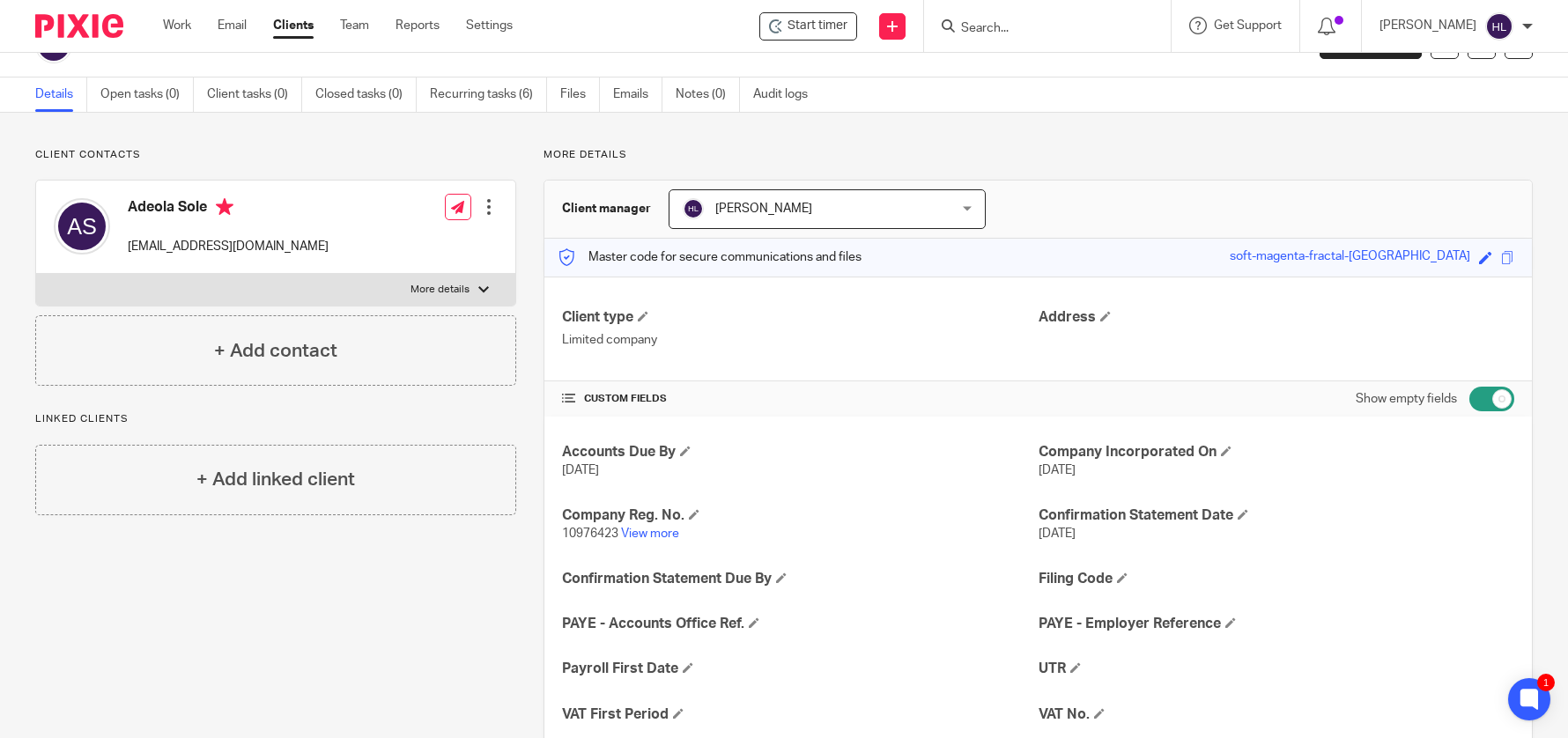
scroll to position [97, 0]
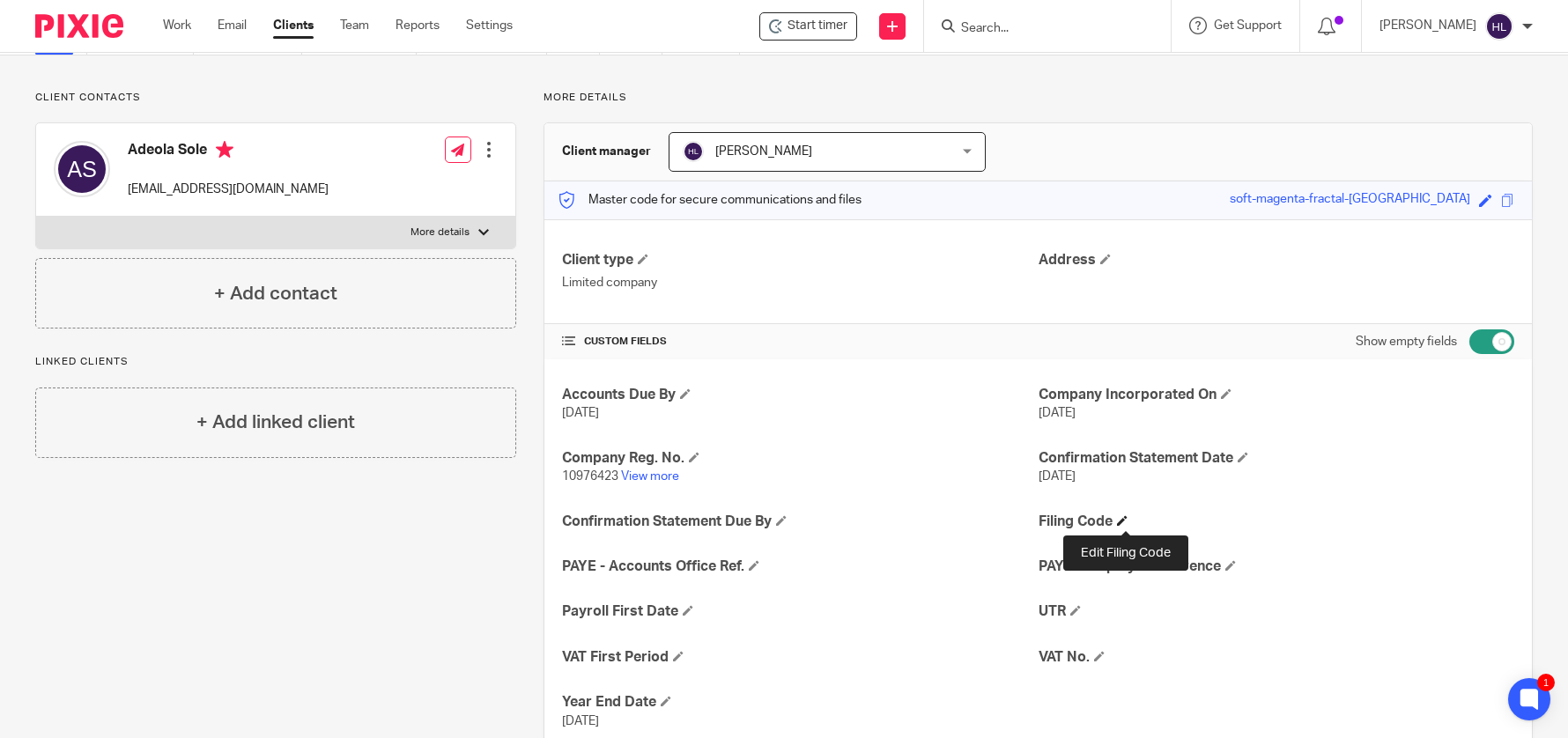
click at [1128, 524] on span at bounding box center [1122, 520] width 11 height 11
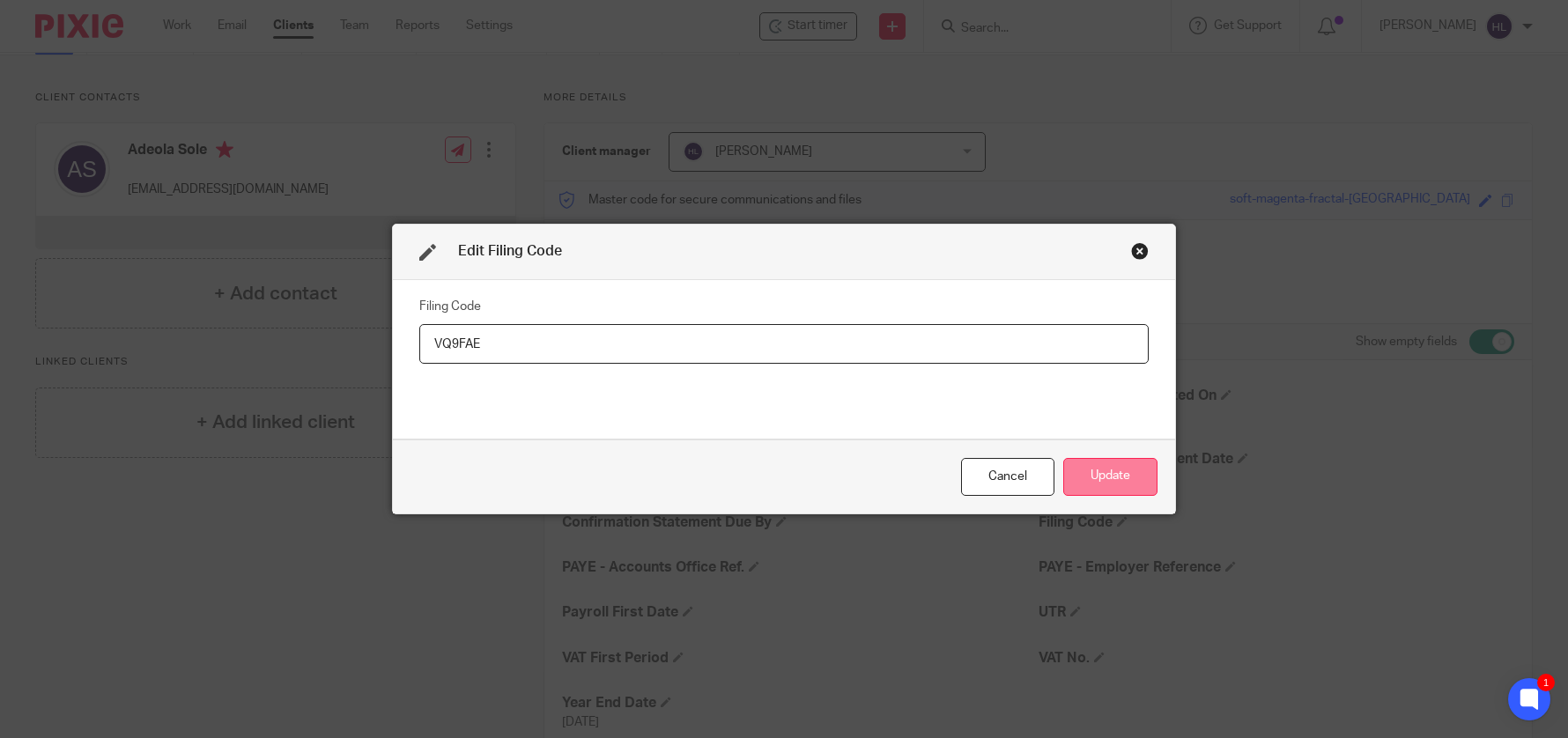
type input "VQ9FAE"
click at [1110, 482] on button "Update" at bounding box center [1109, 477] width 94 height 38
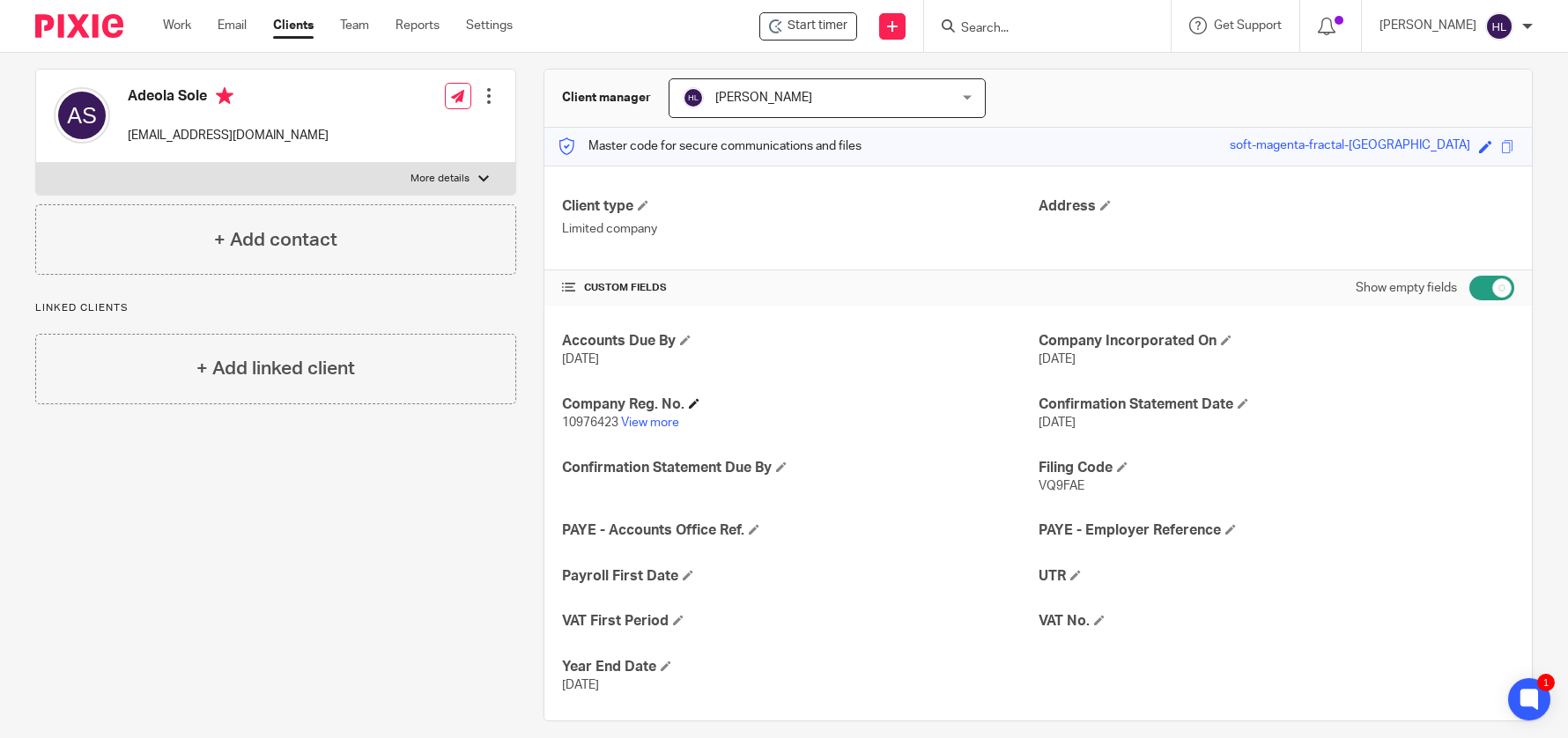
scroll to position [169, 0]
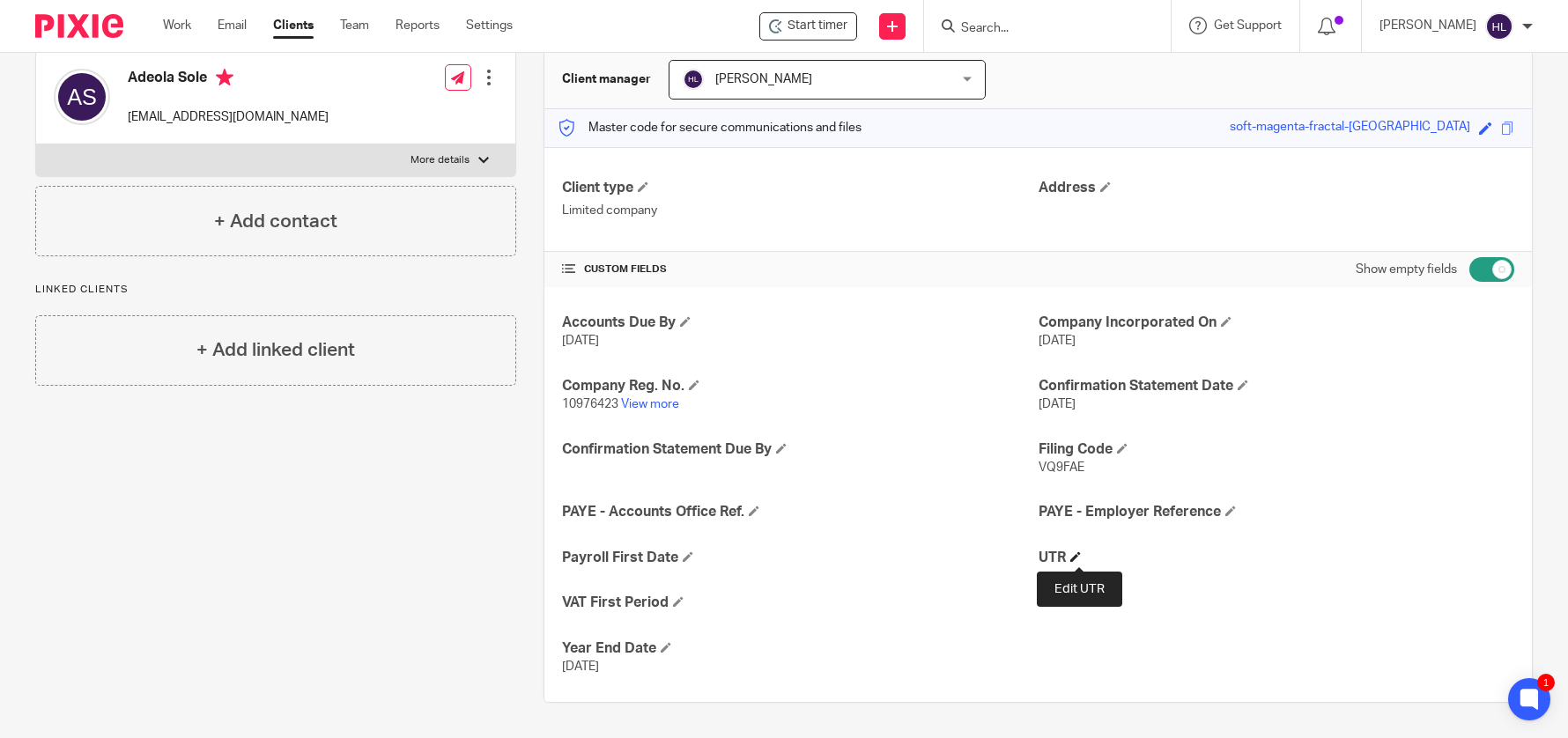
click at [1080, 557] on span at bounding box center [1075, 556] width 11 height 11
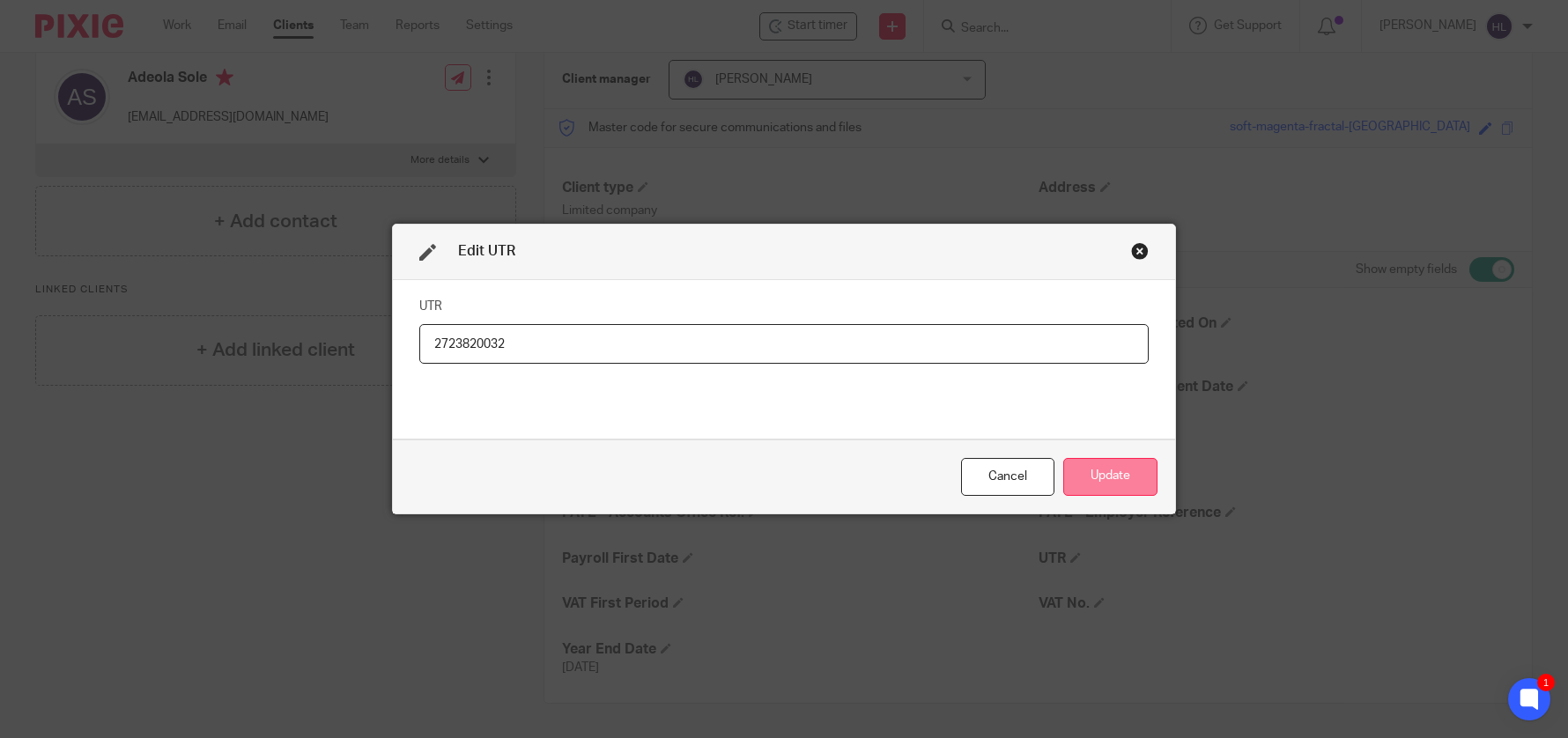
type input "2723820032"
click at [1113, 479] on button "Update" at bounding box center [1109, 477] width 94 height 38
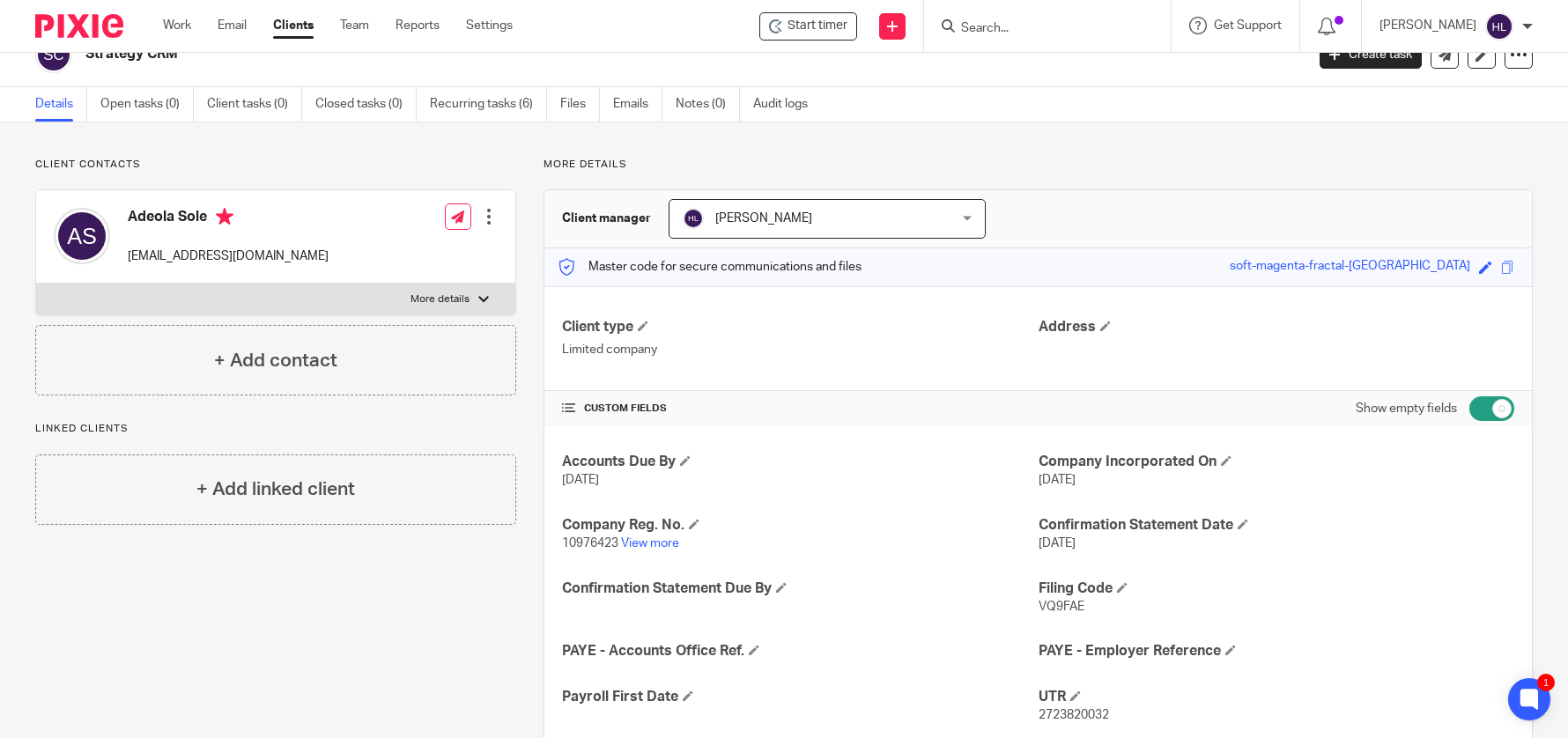
scroll to position [0, 0]
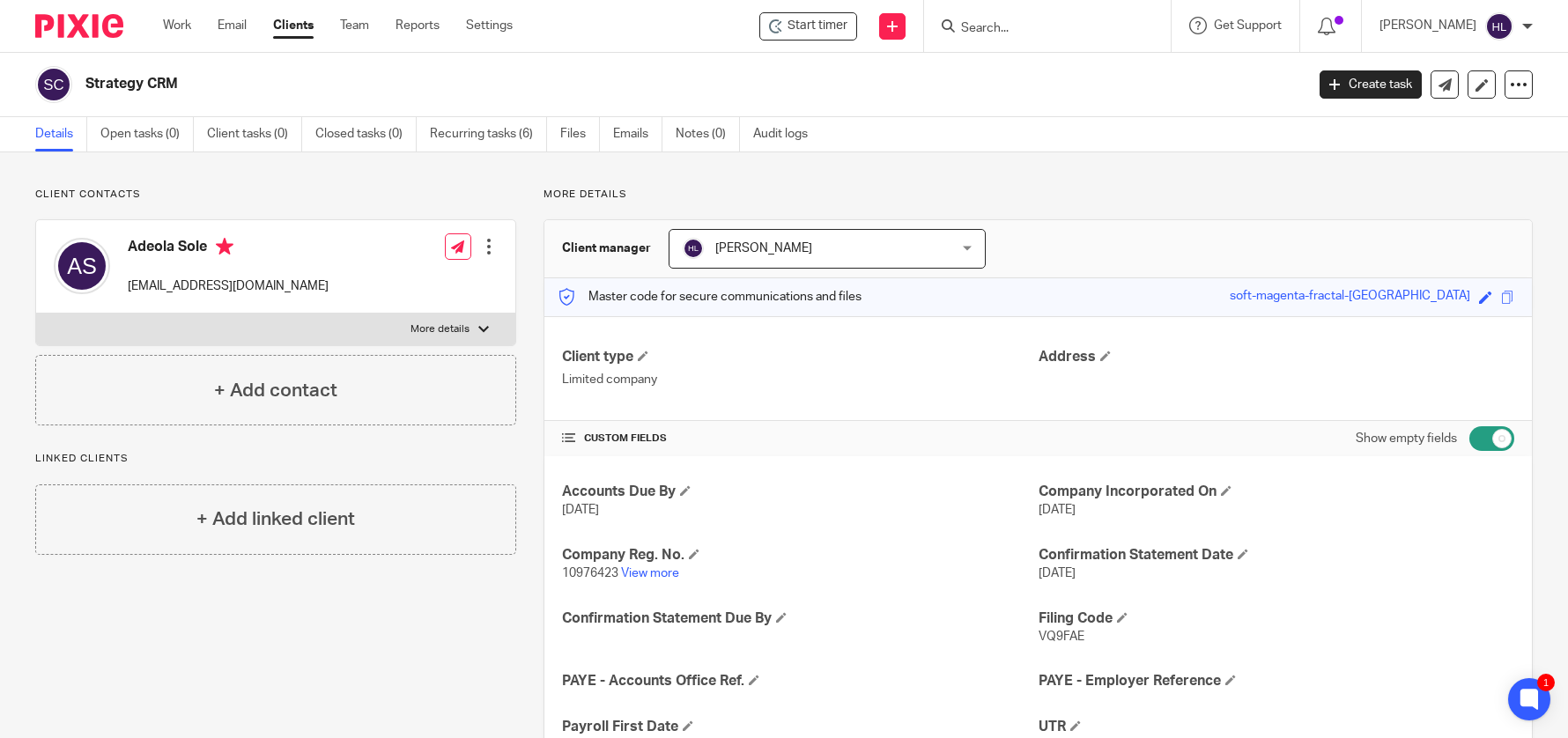
click at [756, 205] on div "More details Client manager Harrison Louca Harrison Louca Donna Cole Franklin L…" at bounding box center [1024, 539] width 1017 height 703
